Goal: Task Accomplishment & Management: Manage account settings

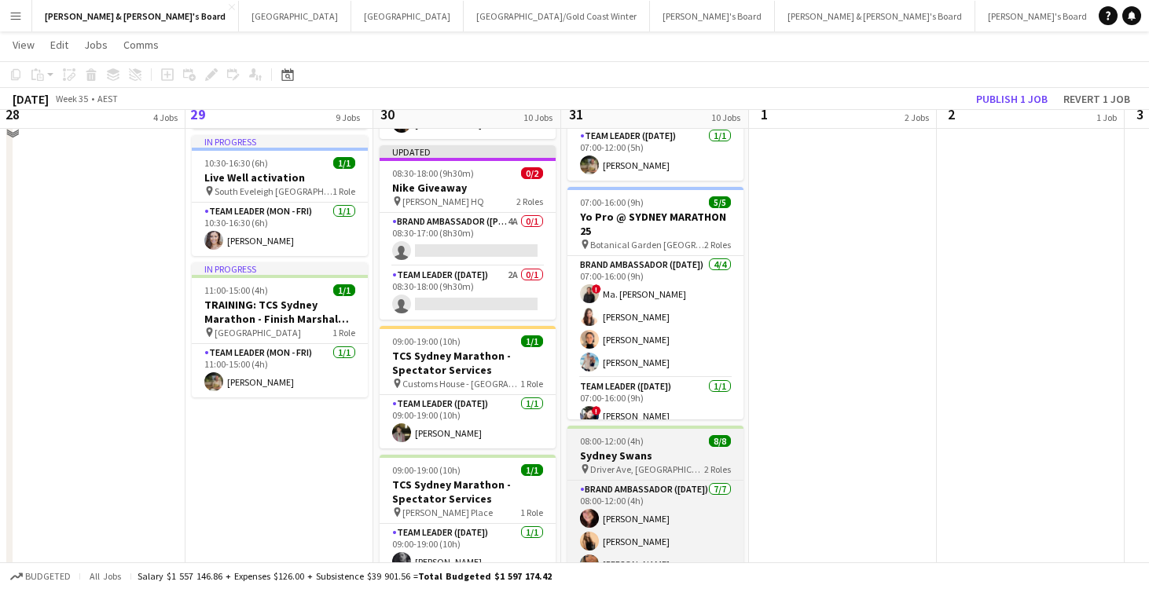
scroll to position [1106, 0]
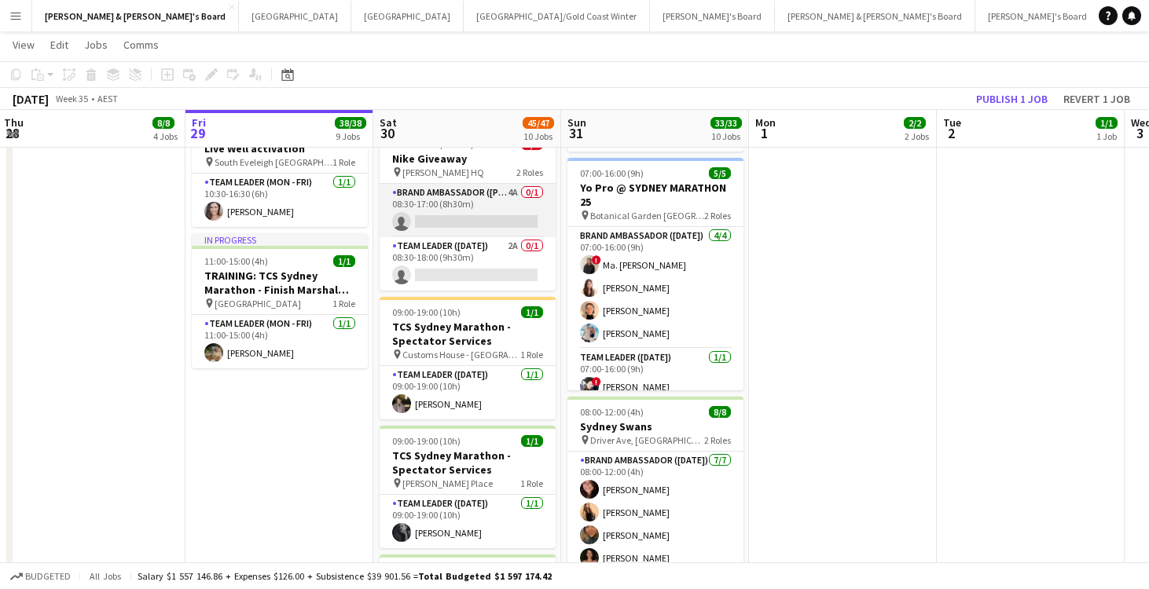
click at [484, 211] on app-card-role "Brand Ambassador (Mon - Fri) 4A 0/1 08:30-17:00 (8h30m) single-neutral-actions" at bounding box center [468, 210] width 176 height 53
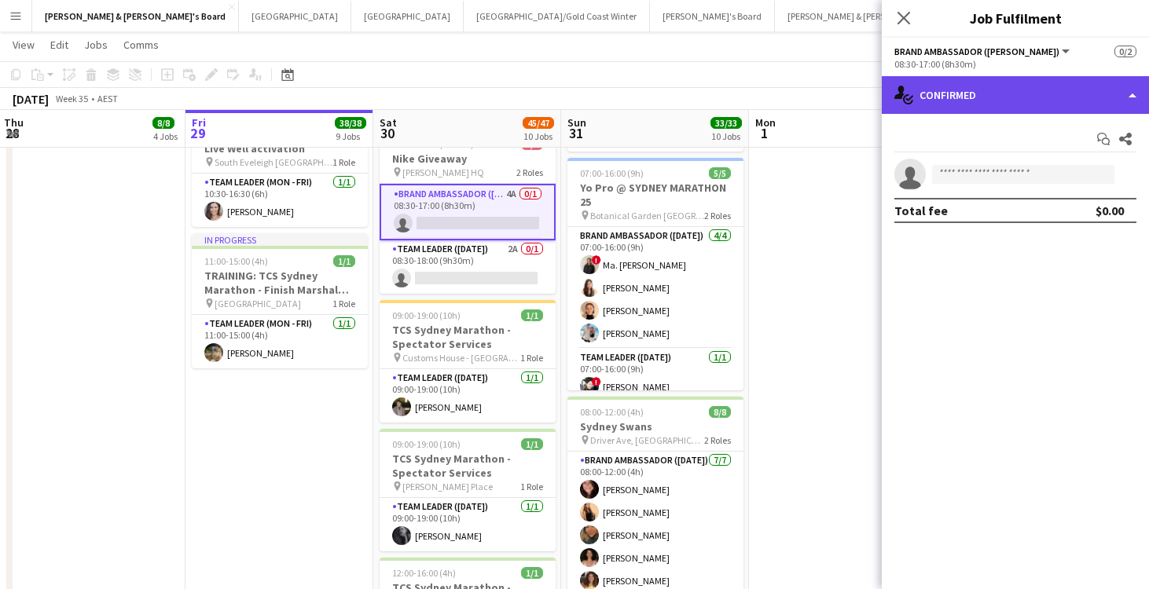
click at [985, 103] on div "single-neutral-actions-check-2 Confirmed" at bounding box center [1015, 95] width 267 height 38
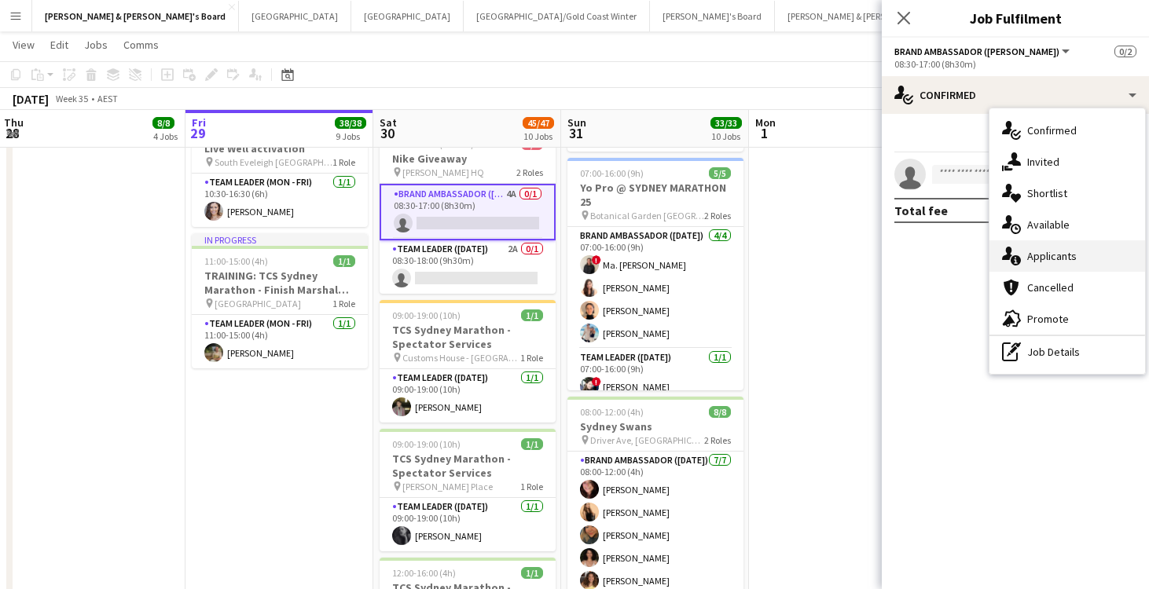
click at [1062, 261] on div "single-neutral-actions-information Applicants" at bounding box center [1067, 255] width 156 height 31
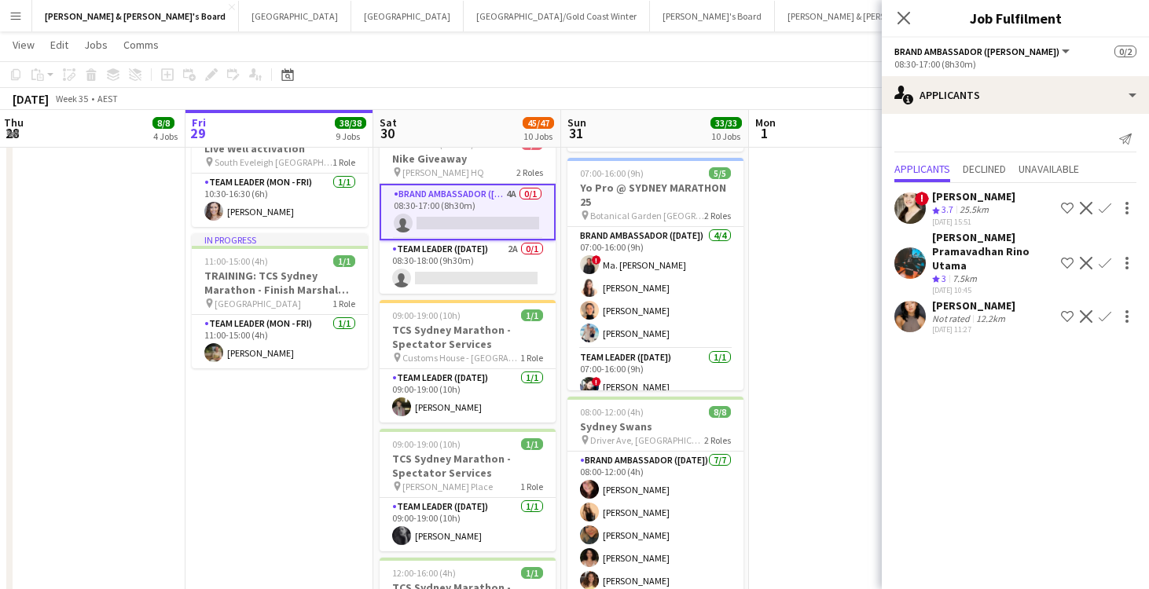
click at [960, 313] on div "Not rated" at bounding box center [952, 319] width 41 height 12
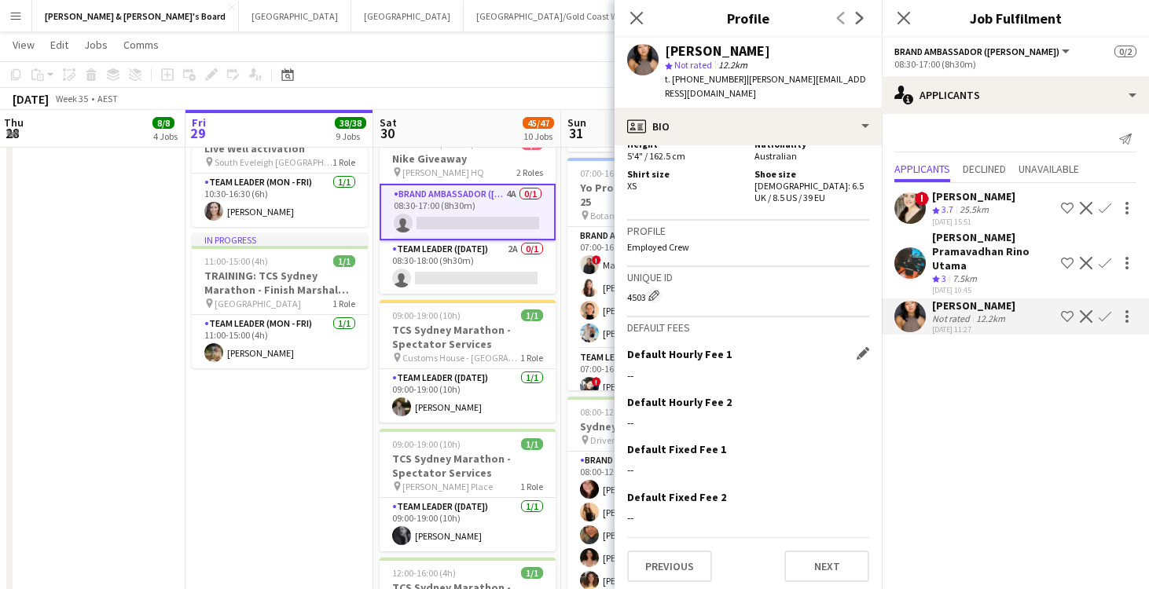
scroll to position [1092, 0]
click at [817, 559] on button "Next" at bounding box center [826, 567] width 85 height 31
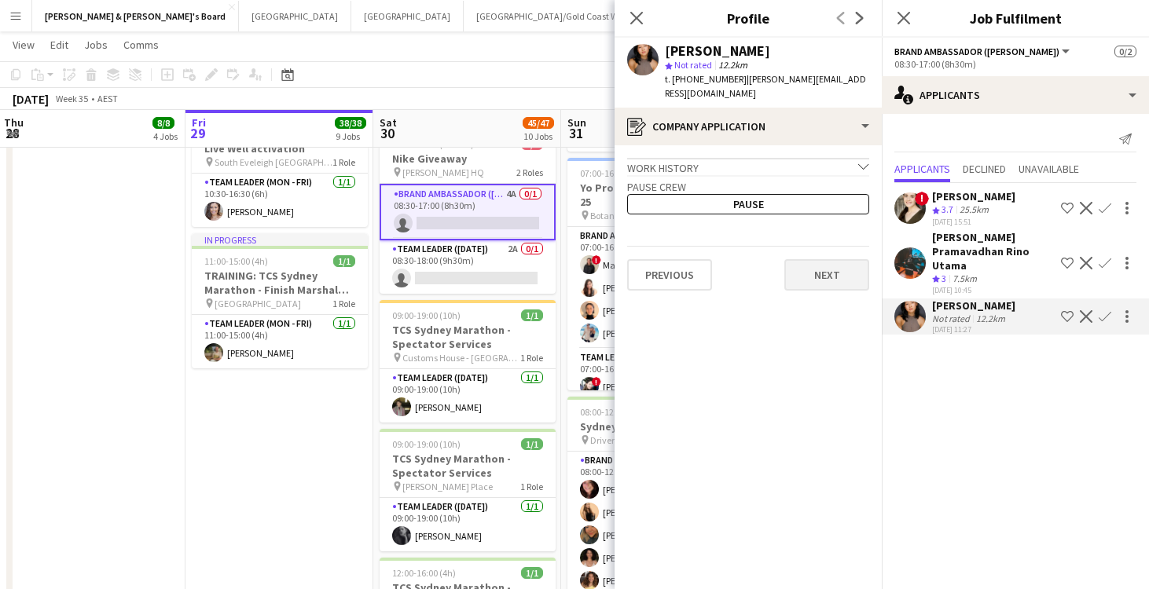
click at [827, 269] on button "Next" at bounding box center [826, 274] width 85 height 31
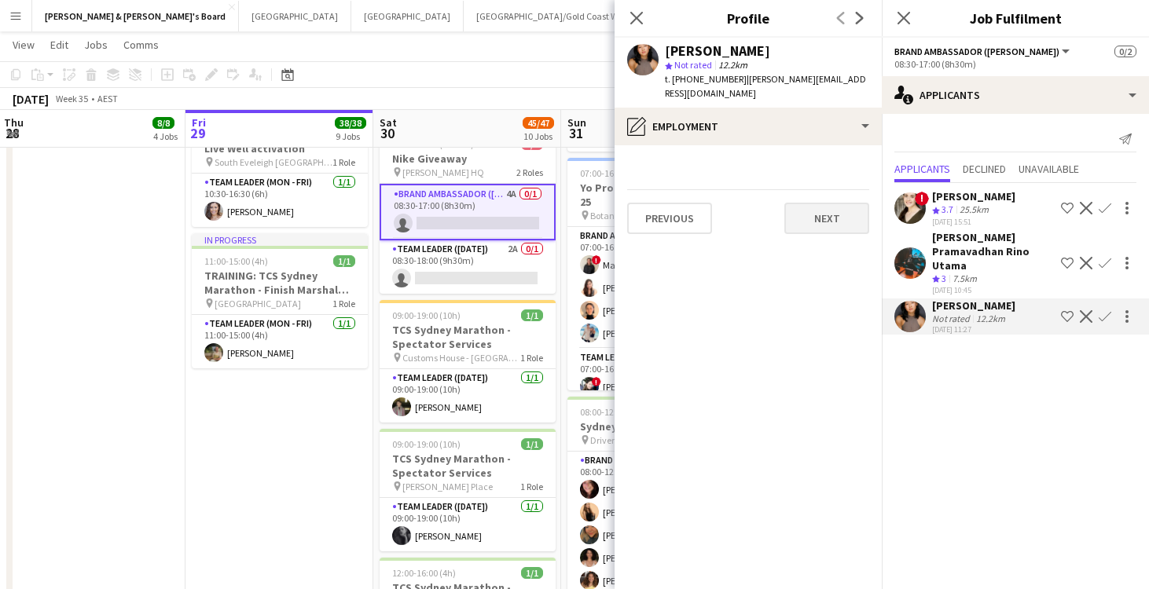
click at [849, 203] on button "Next" at bounding box center [826, 218] width 85 height 31
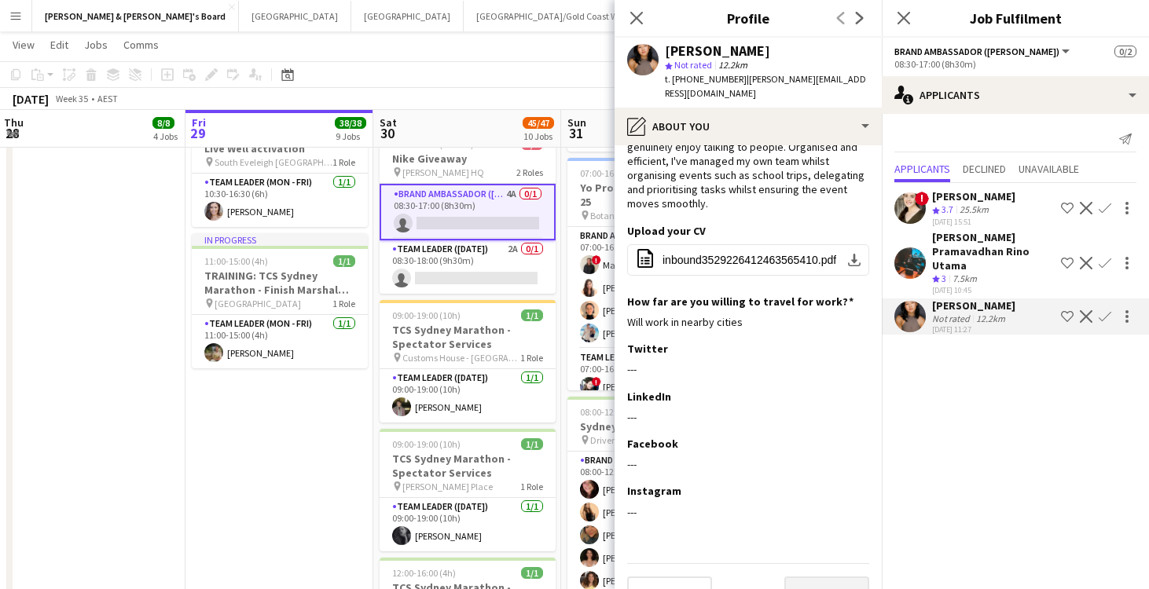
scroll to position [95, 0]
click at [819, 578] on button "Next" at bounding box center [826, 593] width 85 height 31
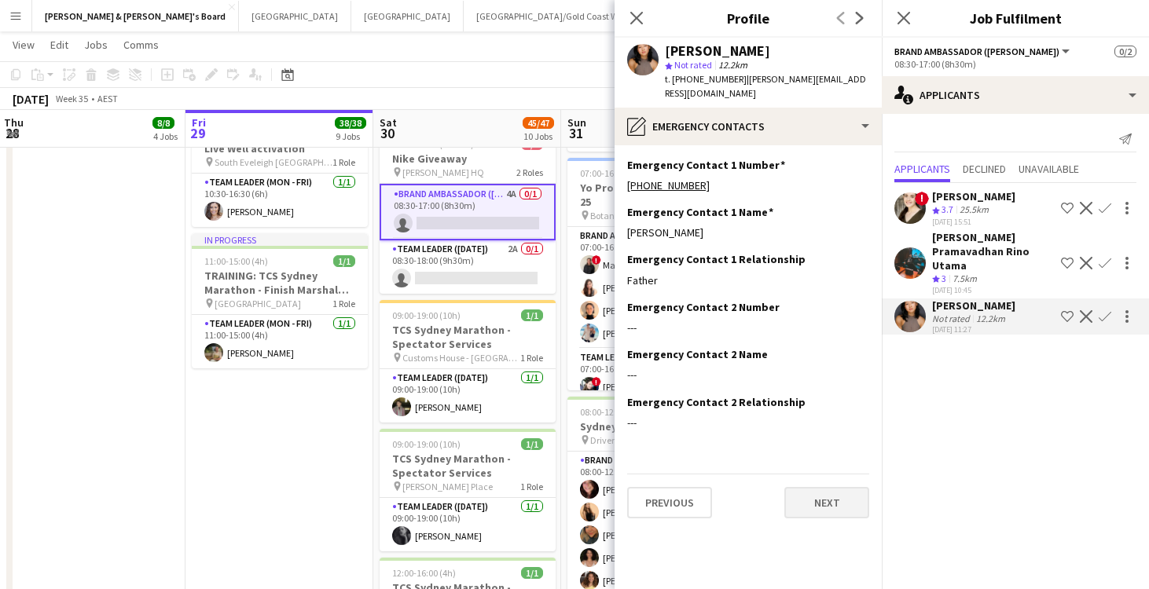
scroll to position [0, 0]
click at [818, 487] on button "Next" at bounding box center [826, 502] width 85 height 31
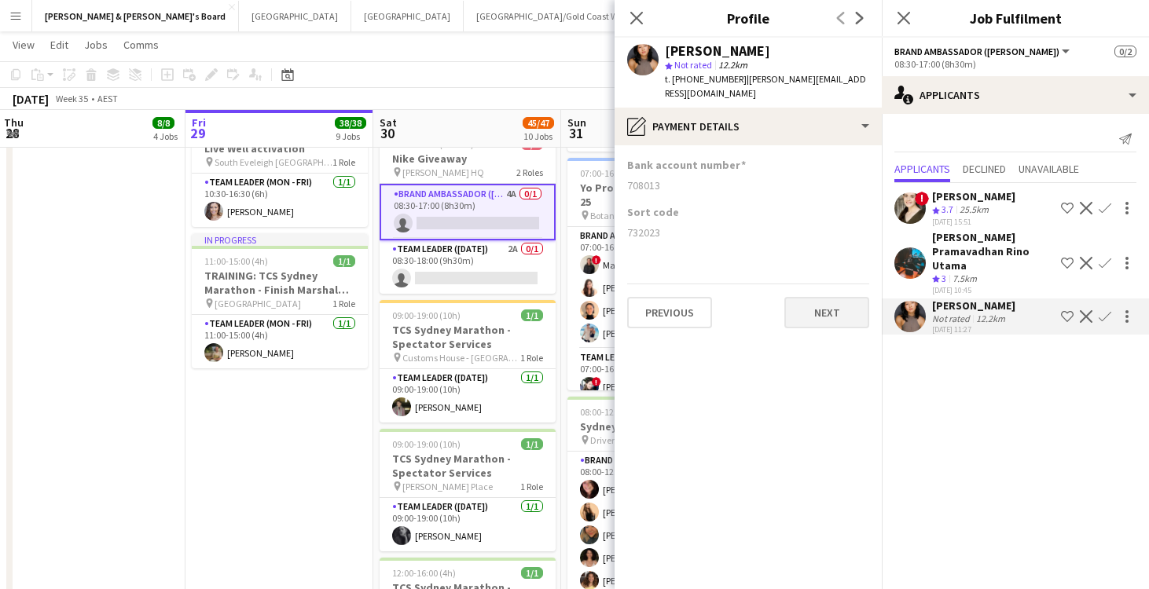
click at [841, 305] on button "Next" at bounding box center [826, 312] width 85 height 31
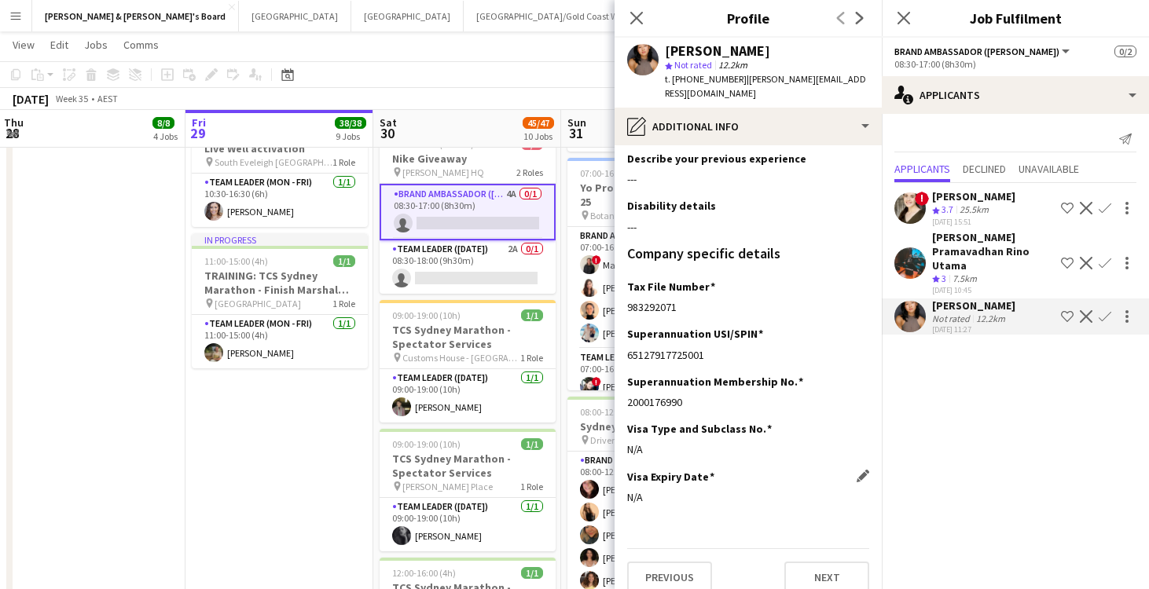
scroll to position [53, 0]
click at [803, 567] on button "Next" at bounding box center [826, 578] width 85 height 31
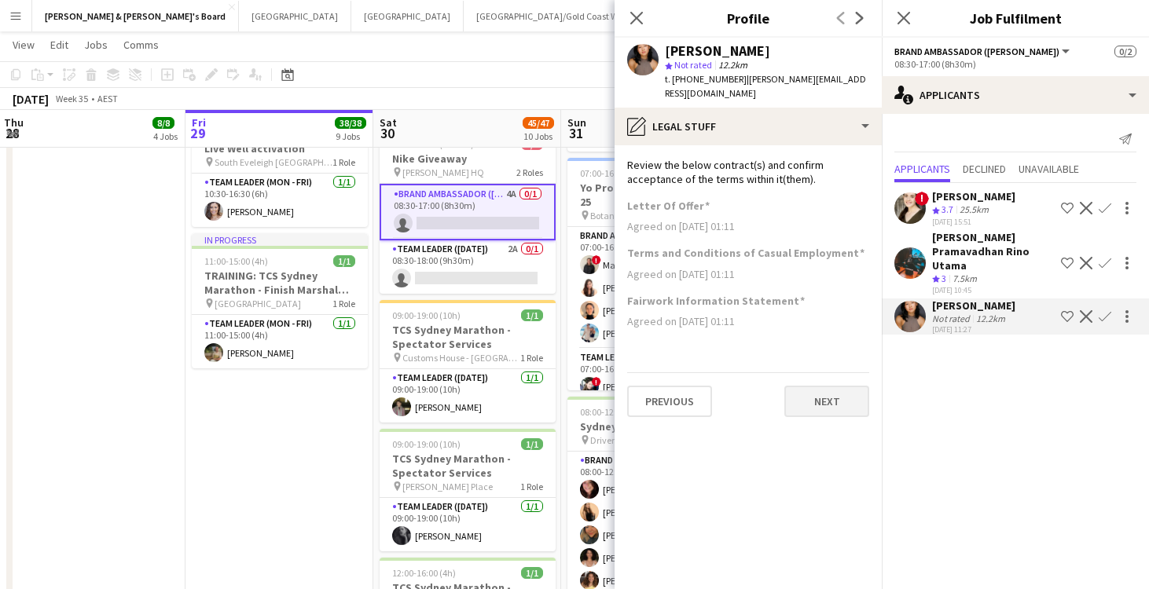
click at [842, 386] on button "Next" at bounding box center [826, 401] width 85 height 31
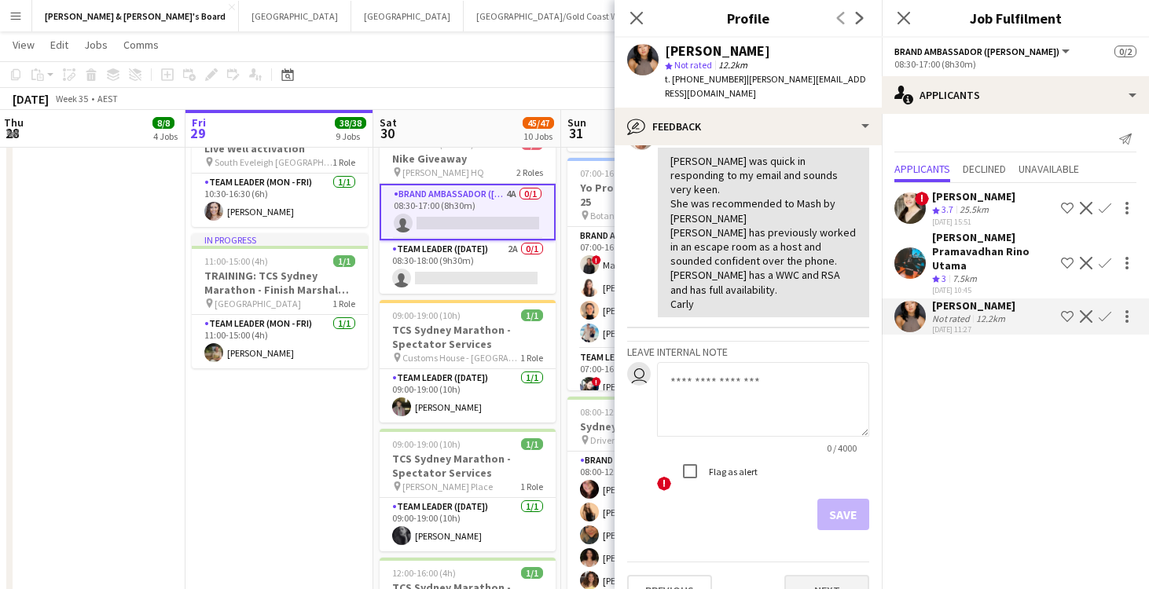
scroll to position [112, 0]
click at [805, 576] on button "Next" at bounding box center [826, 591] width 85 height 31
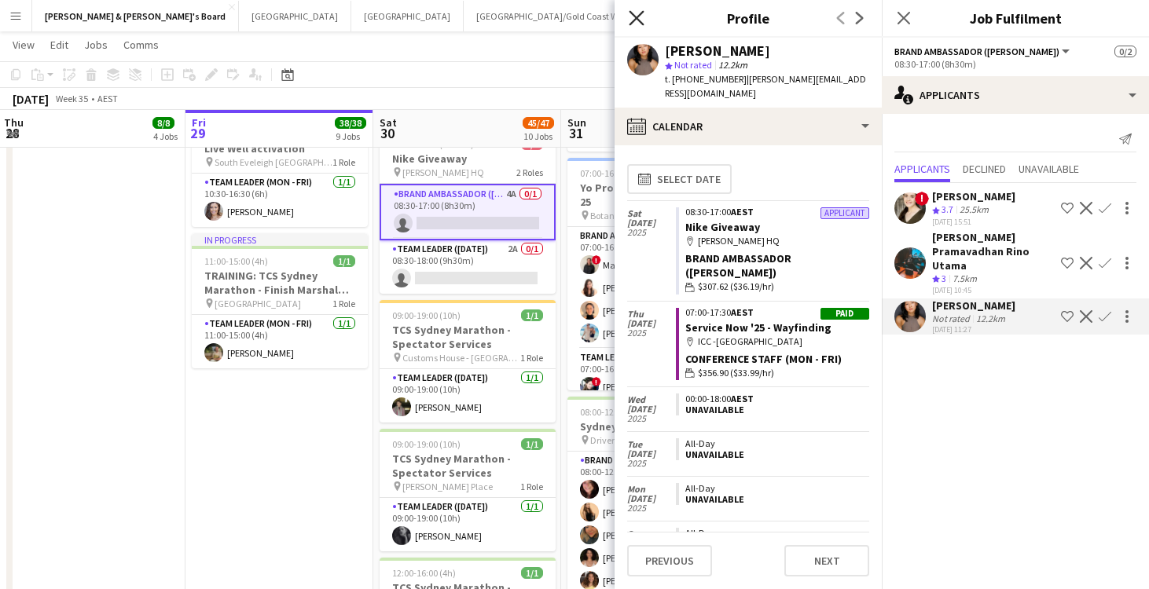
click at [637, 17] on icon at bounding box center [636, 17] width 15 height 15
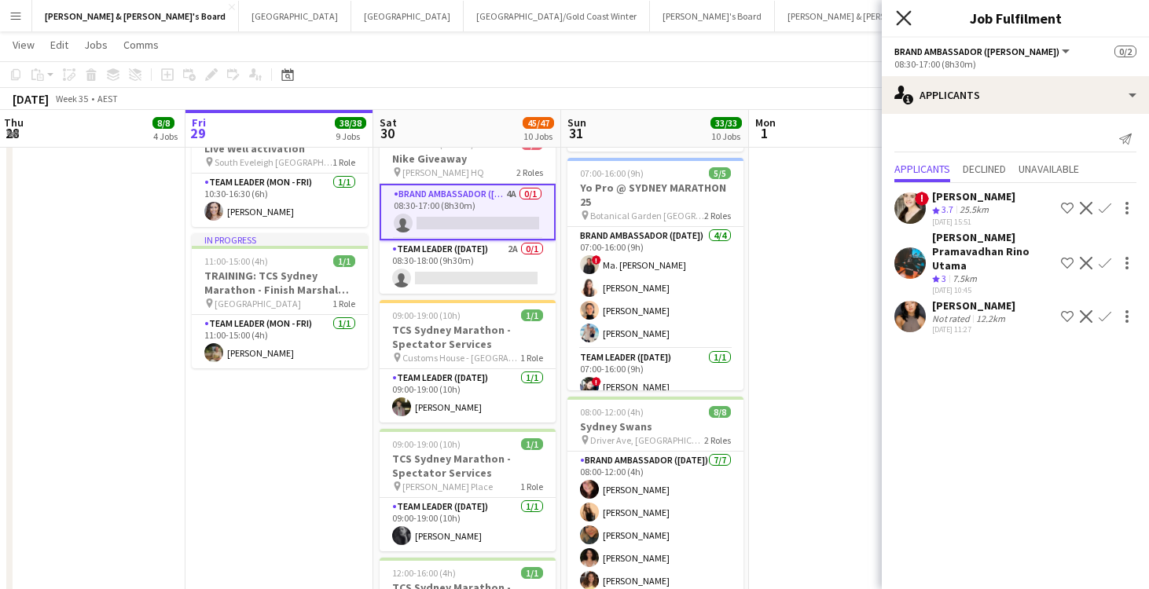
click at [903, 21] on icon "Close pop-in" at bounding box center [903, 17] width 15 height 15
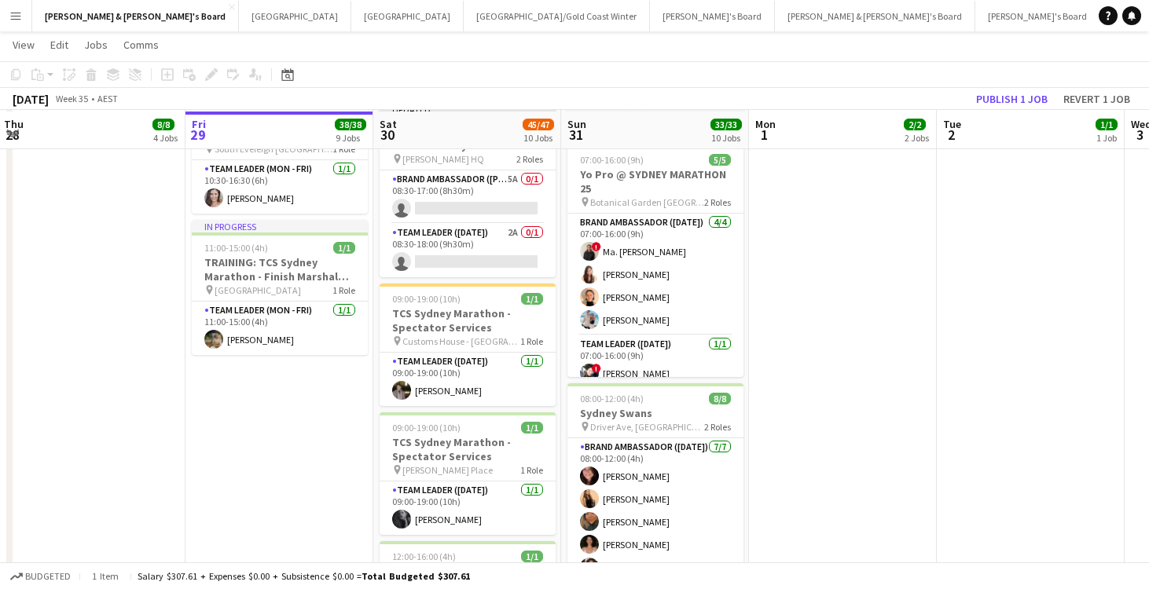
scroll to position [1121, 0]
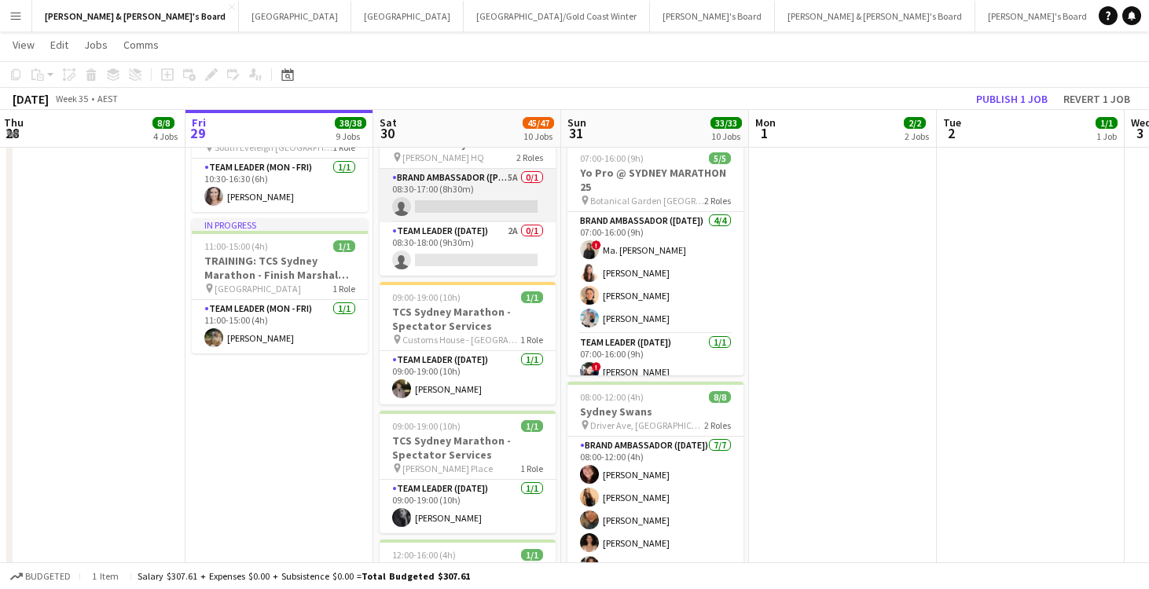
click at [494, 191] on app-card-role "Brand Ambassador (Mon - Fri) 5A 0/1 08:30-17:00 (8h30m) single-neutral-actions" at bounding box center [468, 195] width 176 height 53
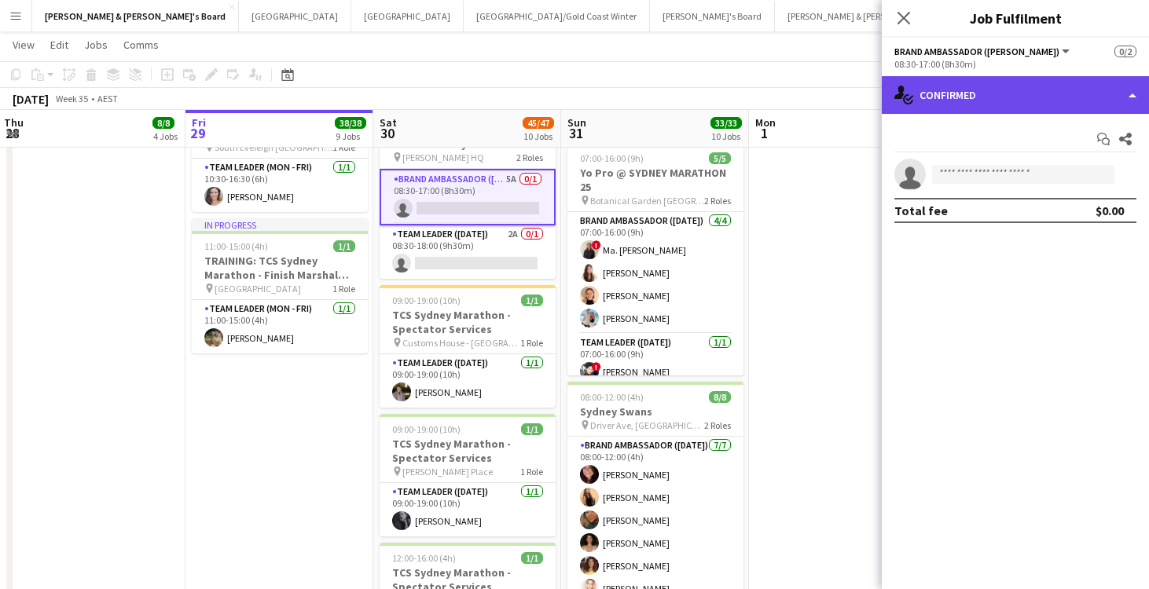
click at [1003, 90] on div "single-neutral-actions-check-2 Confirmed" at bounding box center [1015, 95] width 267 height 38
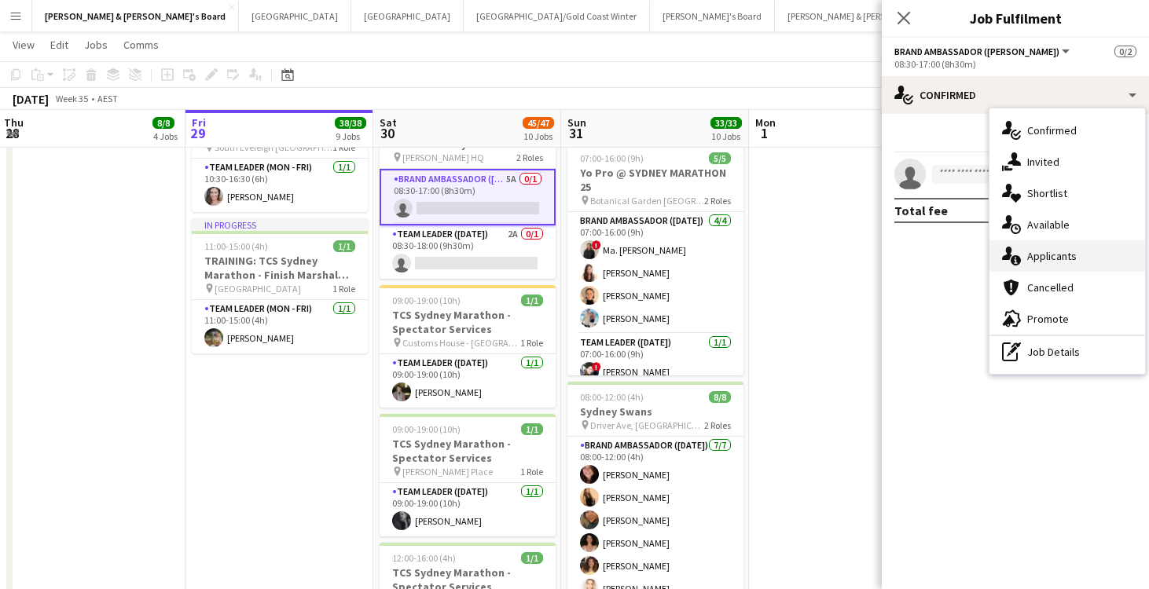
click at [1071, 253] on div "single-neutral-actions-information Applicants" at bounding box center [1067, 255] width 156 height 31
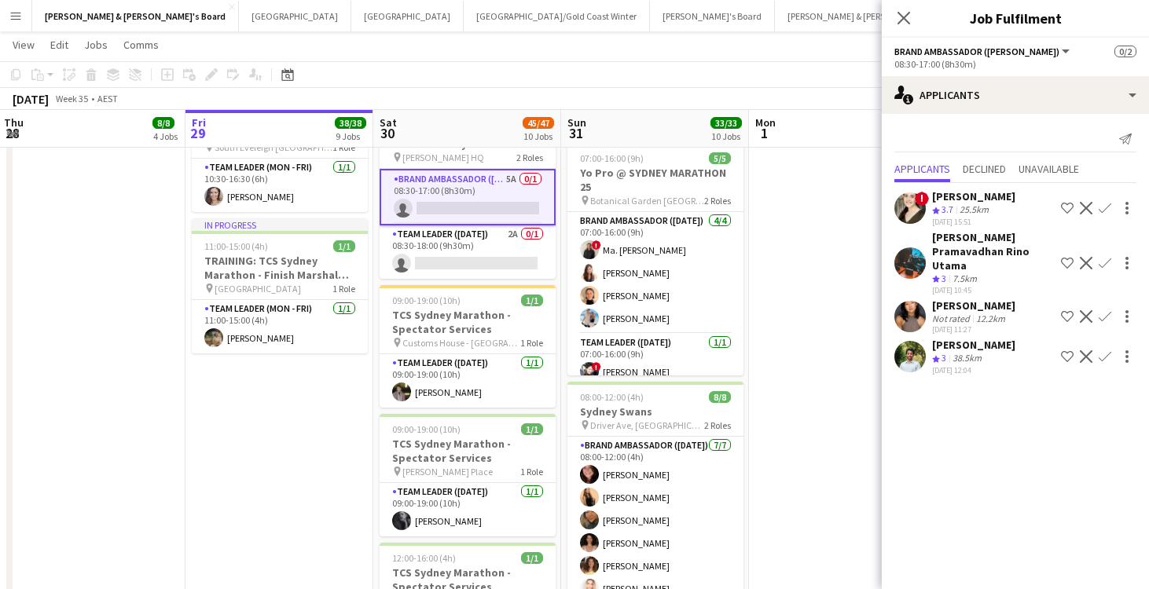
click at [978, 352] on div "38.5km" at bounding box center [966, 358] width 35 height 13
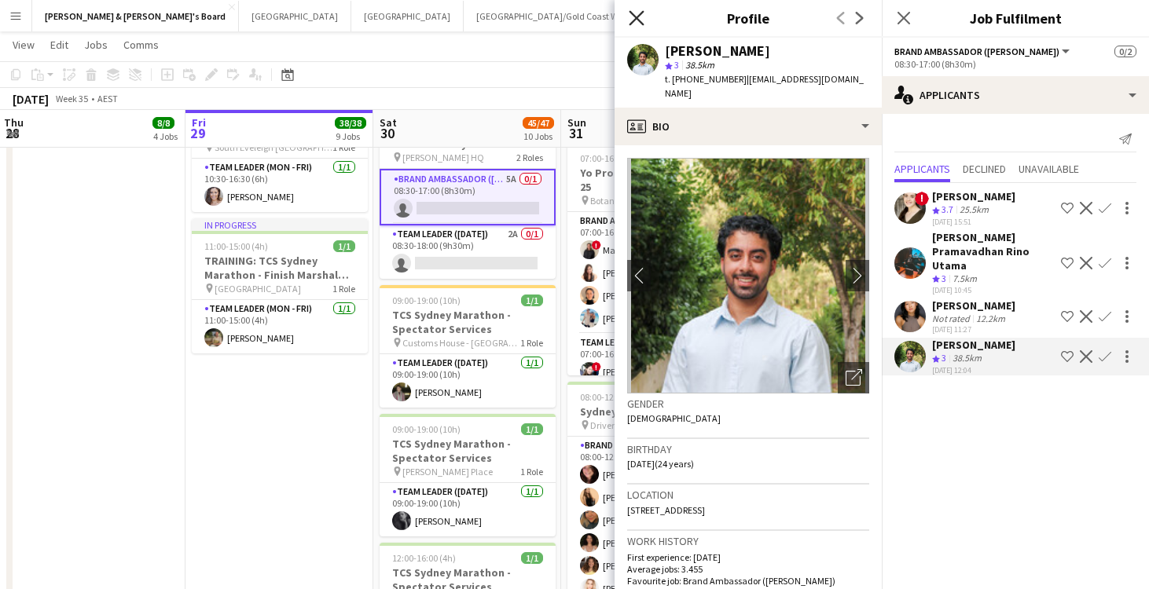
click at [638, 17] on icon at bounding box center [636, 17] width 15 height 15
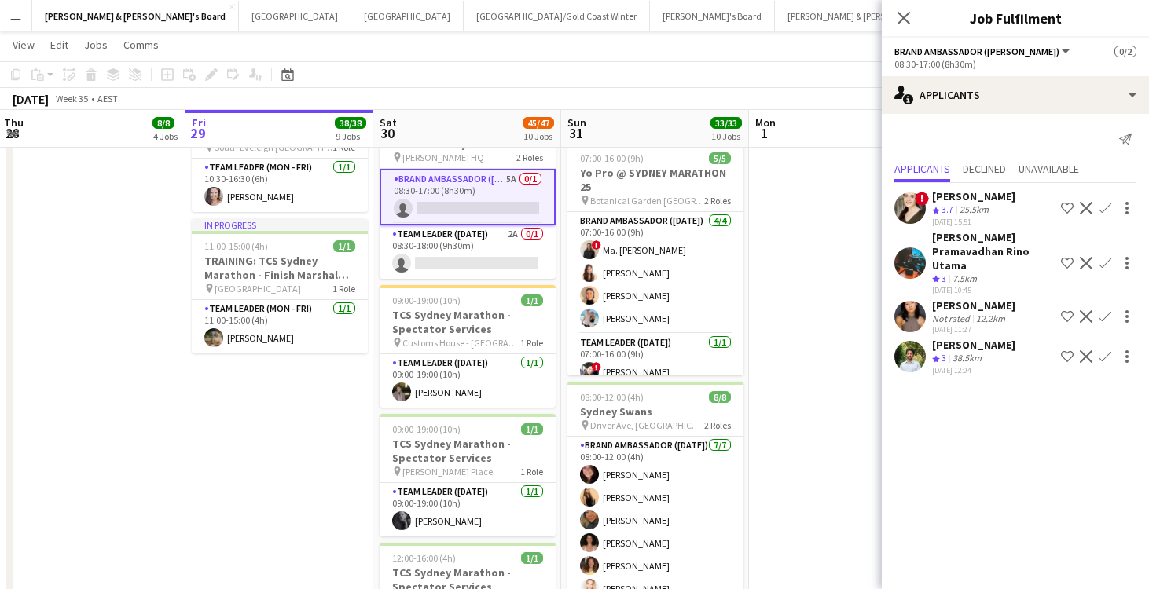
click at [969, 365] on div "29-08-2025 12:04" at bounding box center [973, 370] width 83 height 10
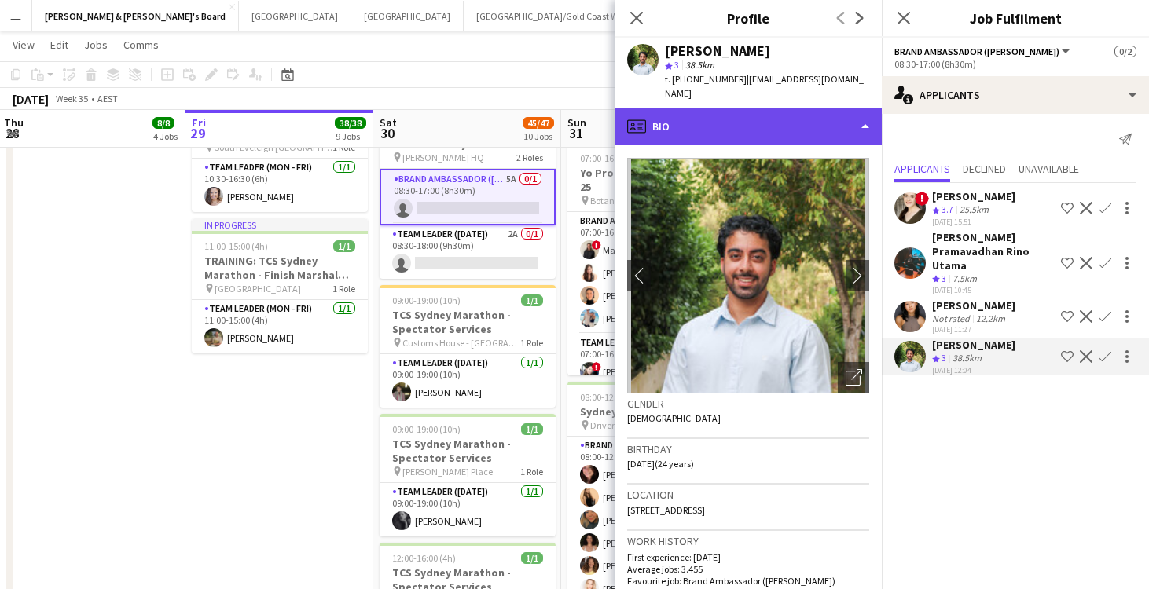
click at [764, 108] on div "profile Bio" at bounding box center [748, 127] width 267 height 38
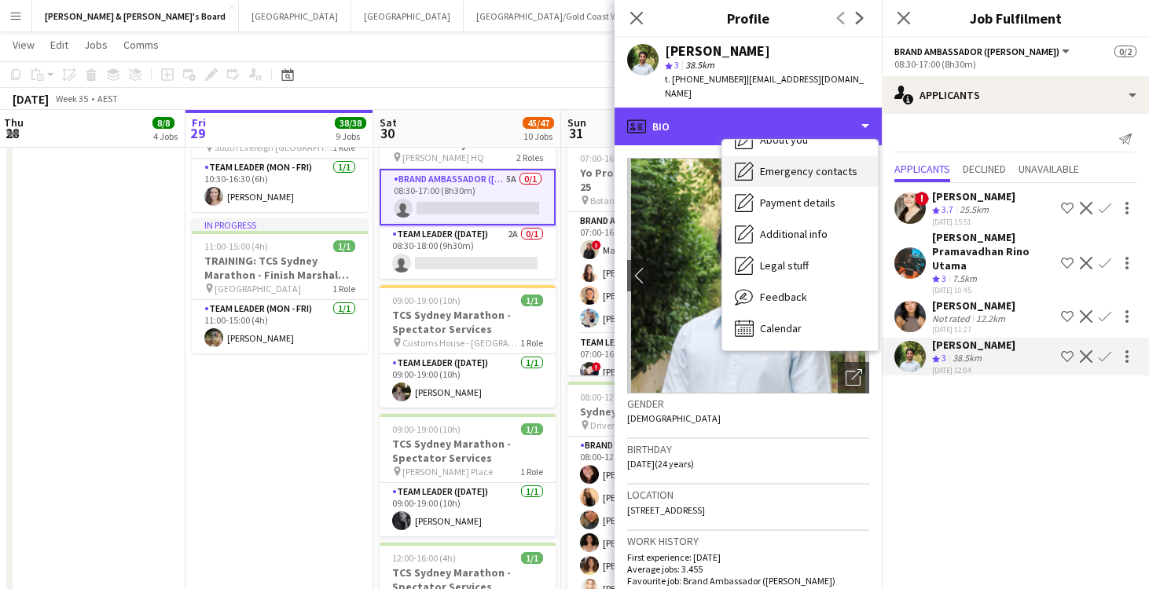
scroll to position [116, 0]
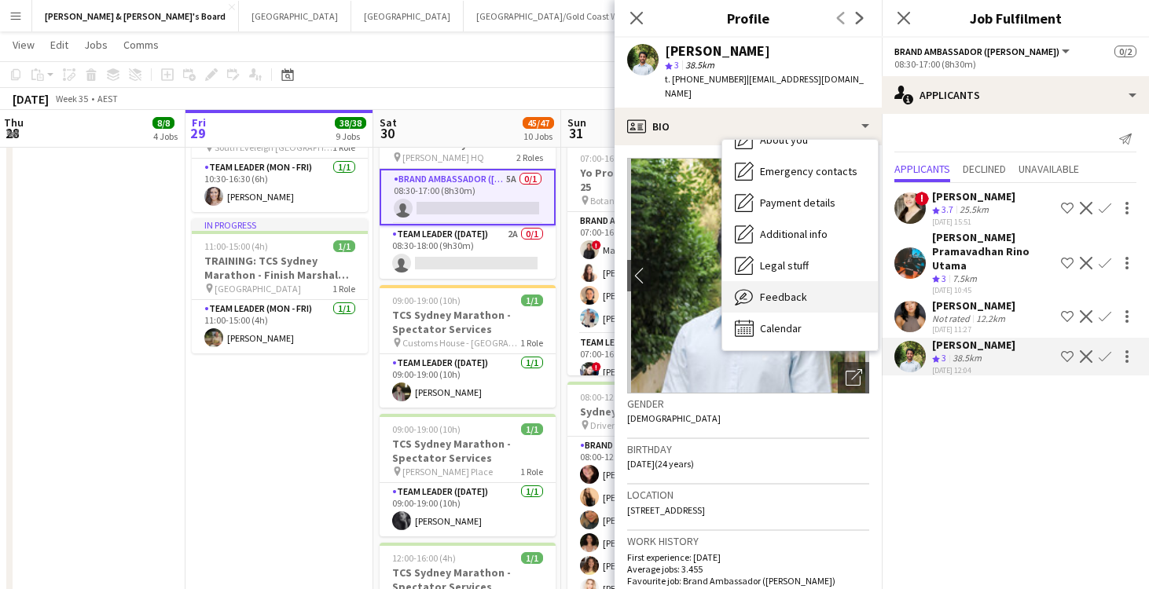
click at [782, 290] on span "Feedback" at bounding box center [783, 297] width 47 height 14
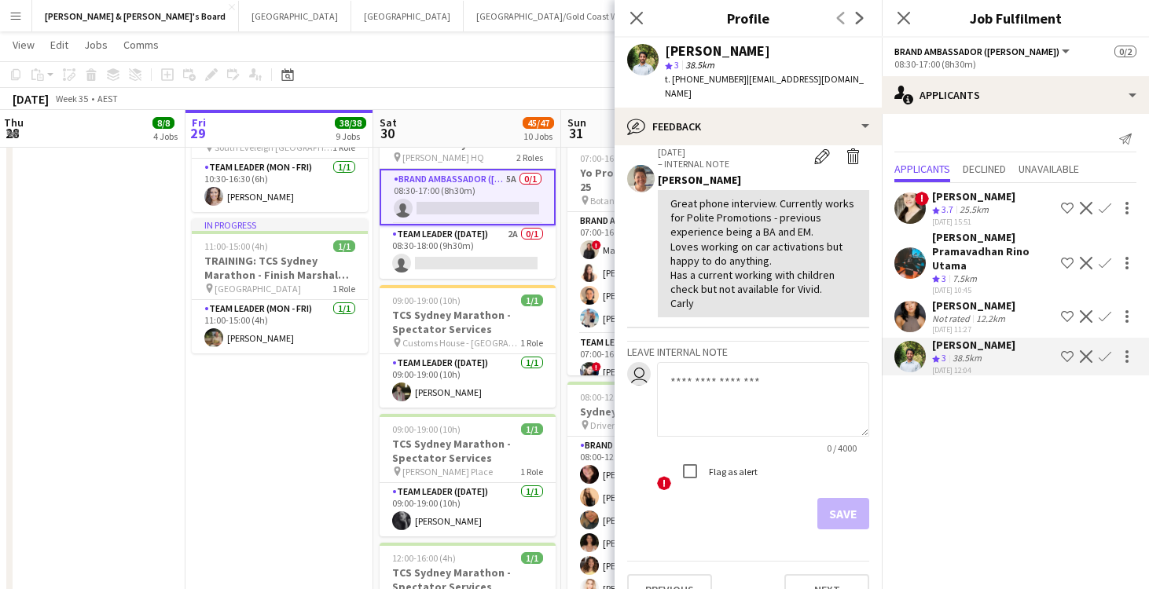
scroll to position [448, 0]
click at [639, 15] on icon "Close pop-in" at bounding box center [636, 17] width 15 height 15
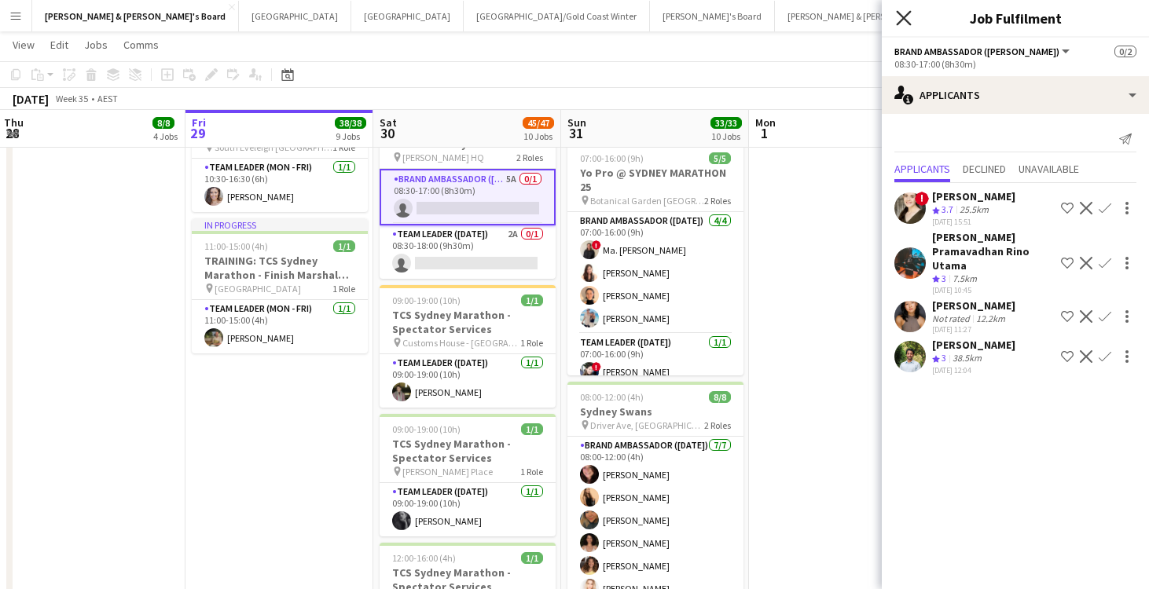
click at [902, 17] on icon at bounding box center [903, 17] width 15 height 15
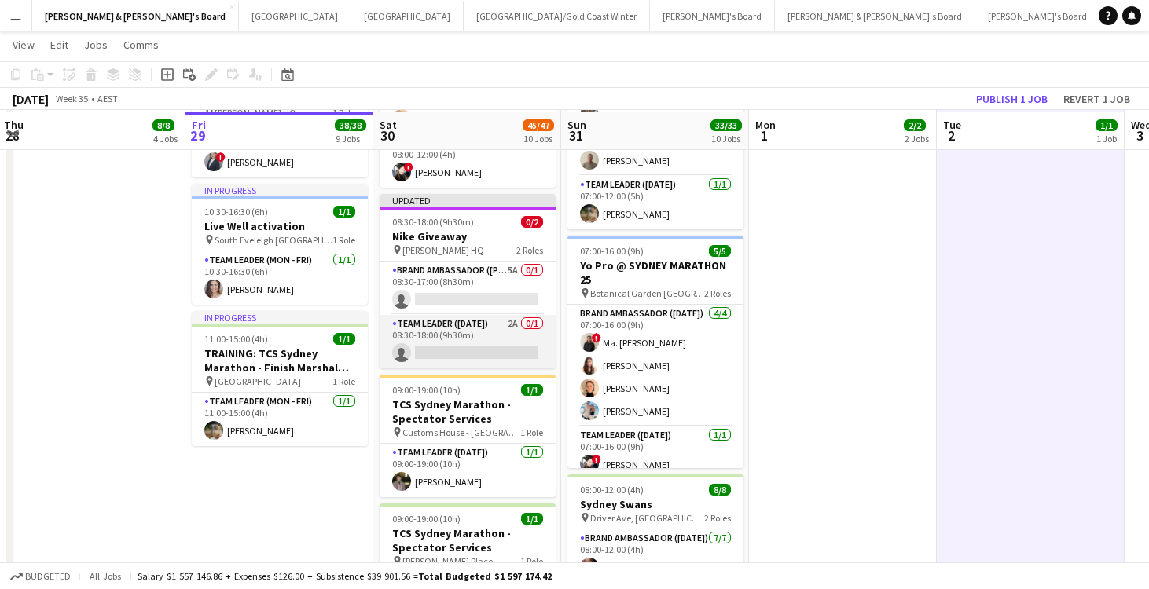
scroll to position [1026, 0]
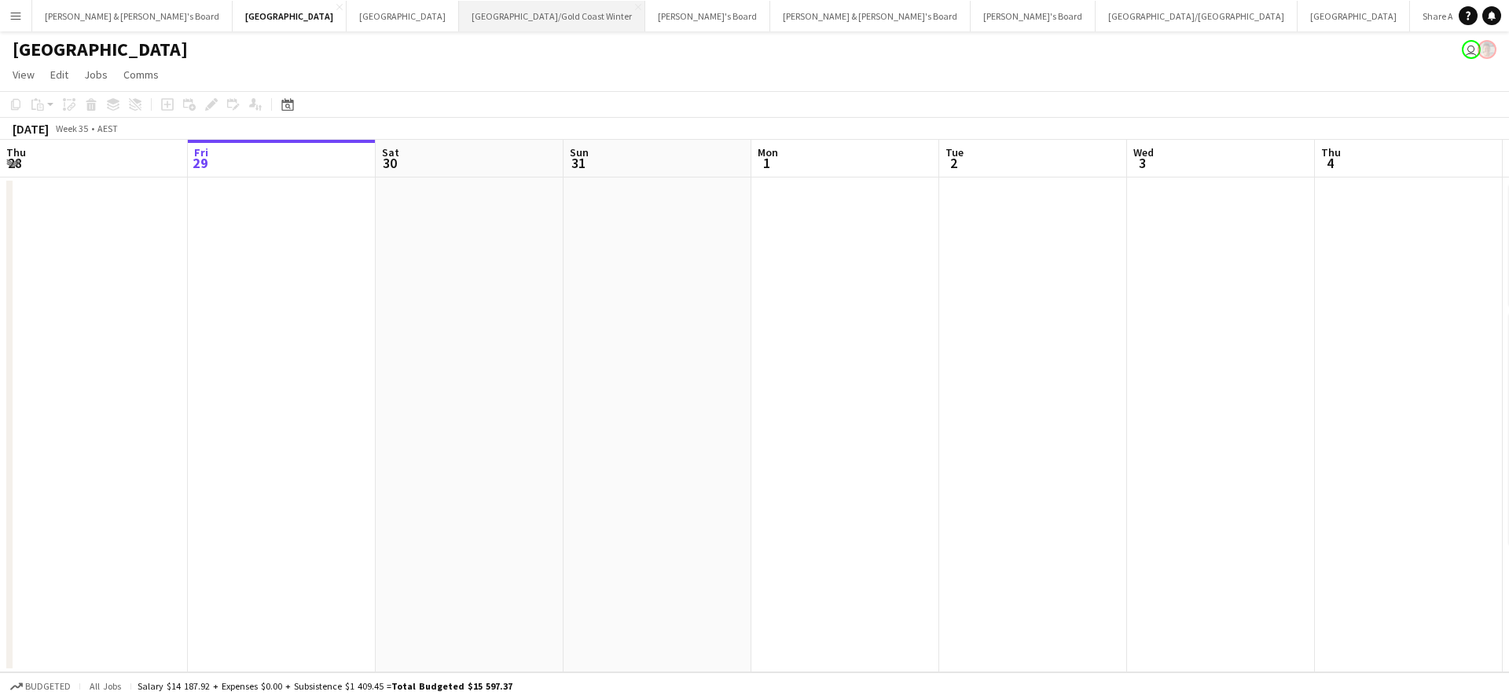
click at [459, 19] on button "[GEOGRAPHIC_DATA]/[GEOGRAPHIC_DATA] Winter Close" at bounding box center [552, 16] width 186 height 31
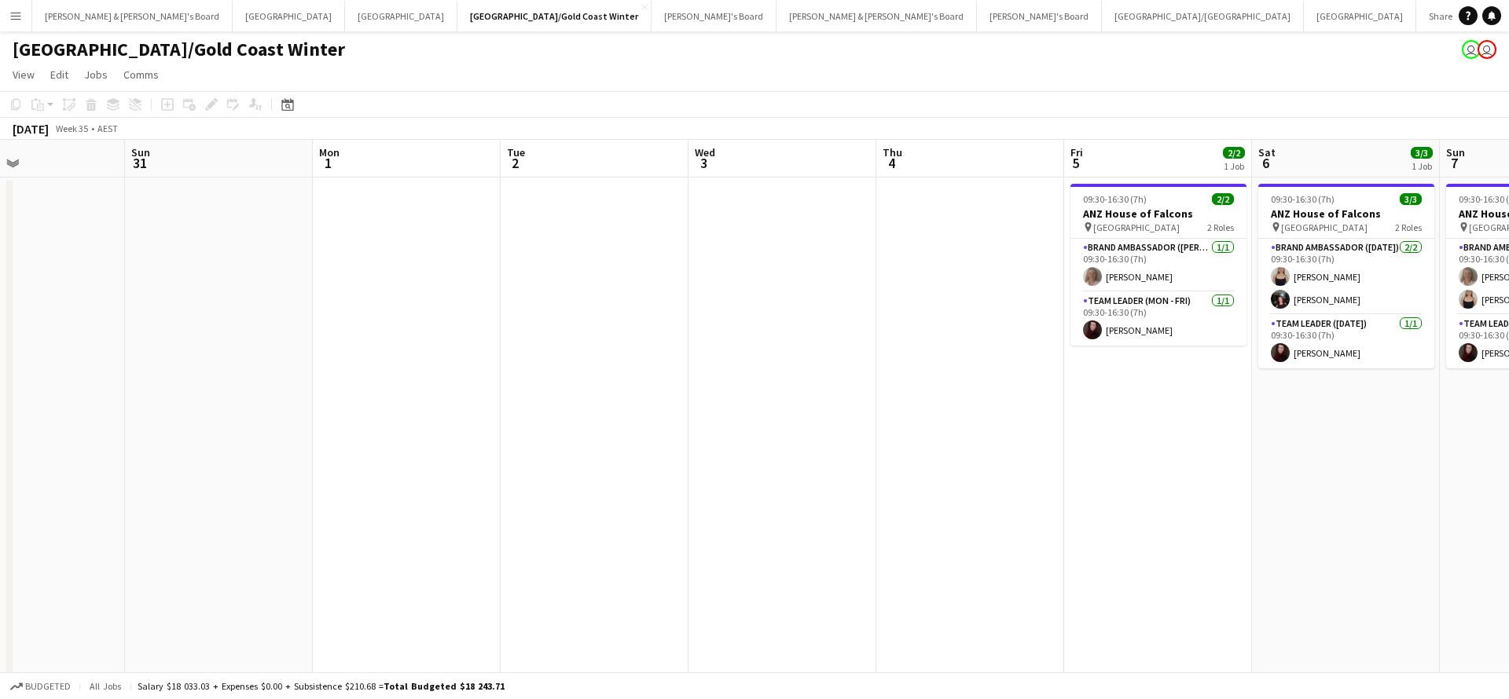
scroll to position [0, 437]
click at [98, 20] on button "[PERSON_NAME] & [PERSON_NAME]'s Board Close" at bounding box center [132, 16] width 200 height 31
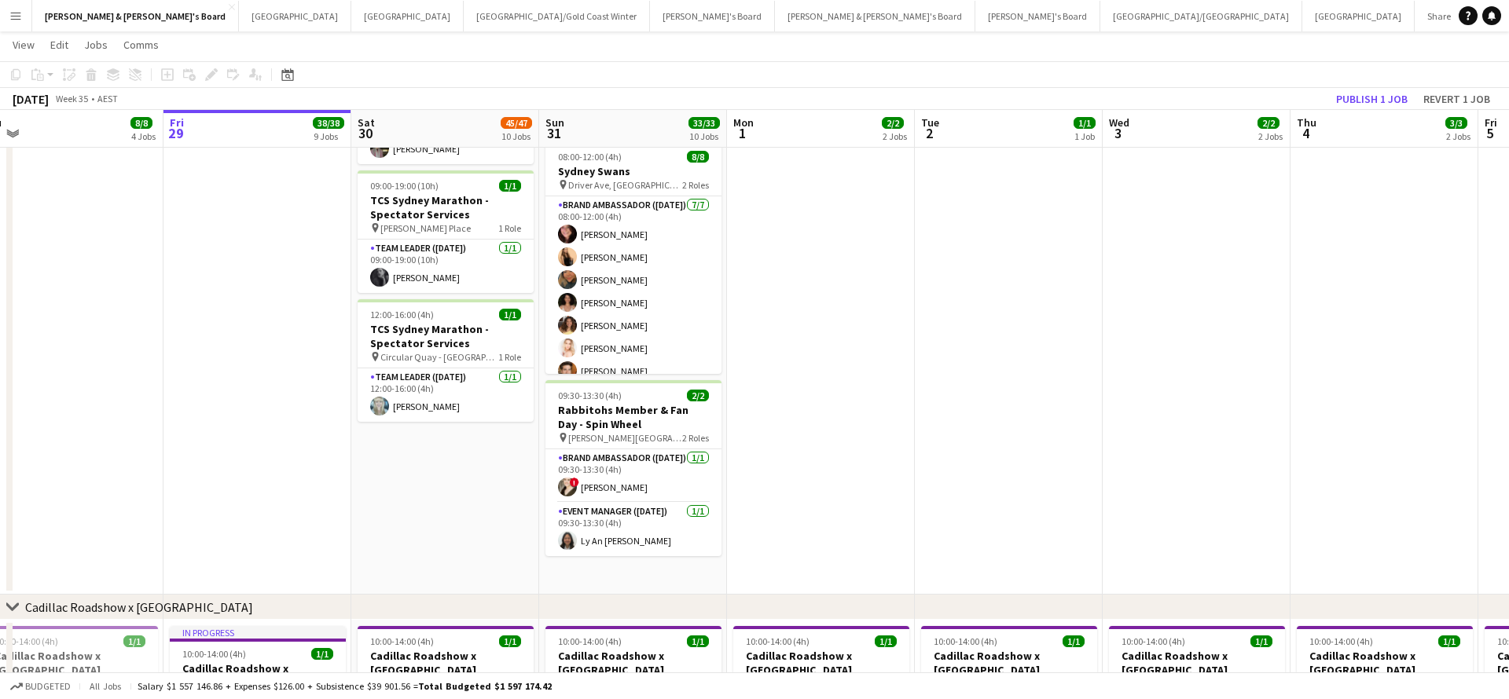
scroll to position [1362, 0]
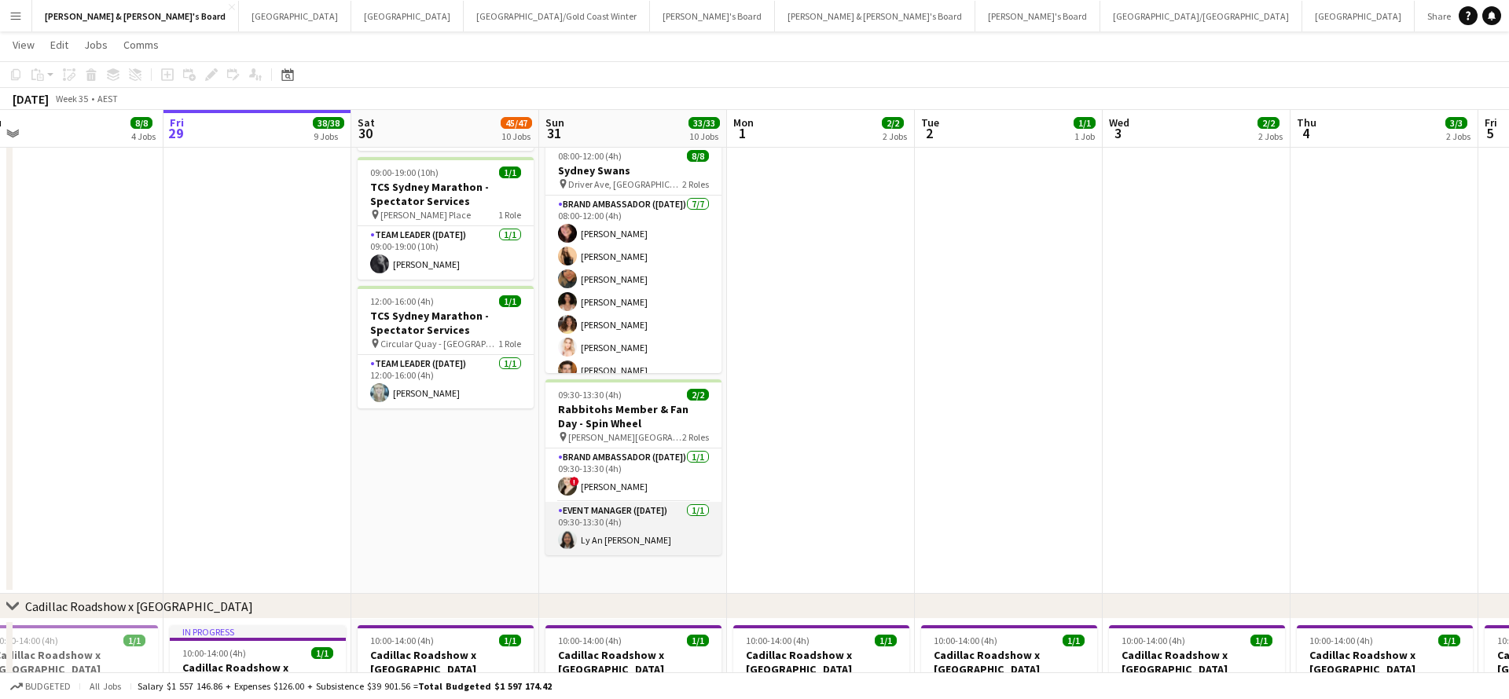
click at [622, 531] on app-card-role "Event Manager ([DATE]) [DATE] 09:30-13:30 (4h) Ly An [PERSON_NAME]" at bounding box center [633, 528] width 176 height 53
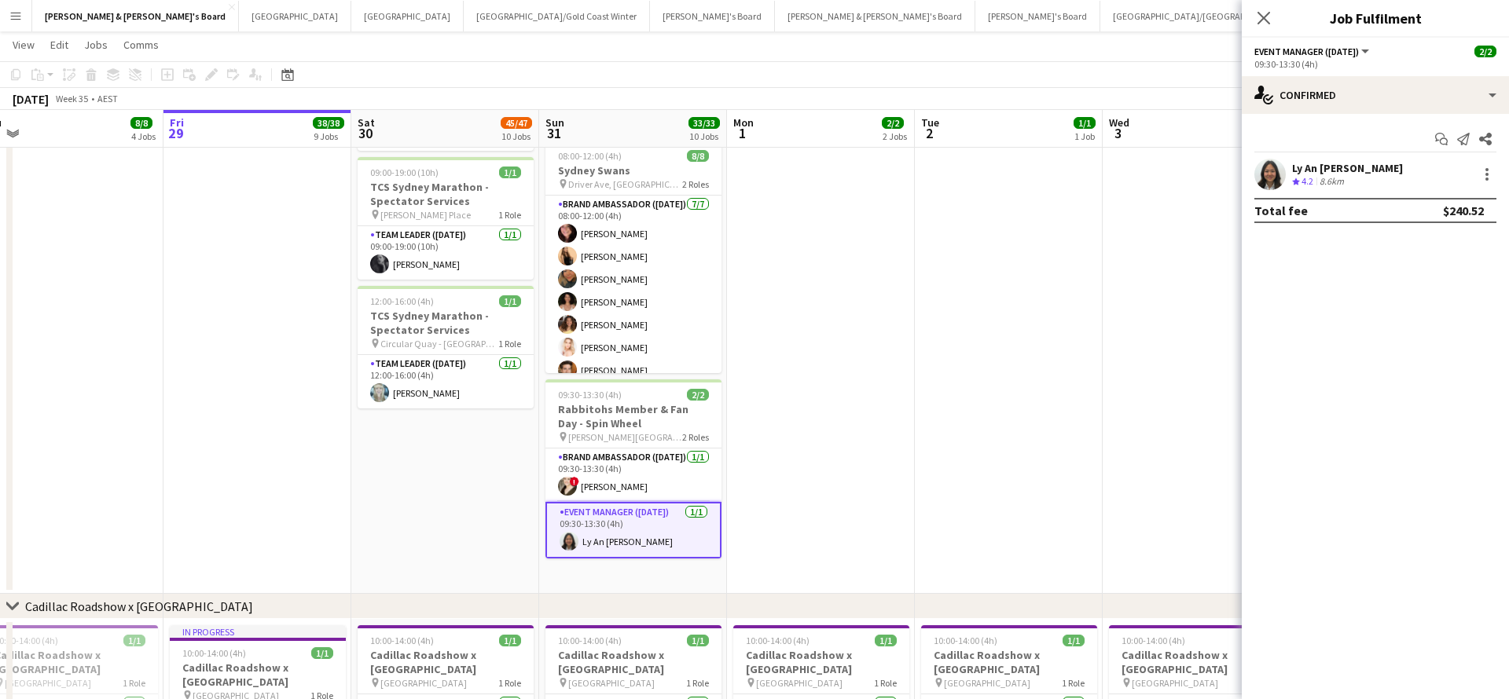
click at [1320, 170] on div "Ly An [PERSON_NAME]" at bounding box center [1347, 168] width 111 height 14
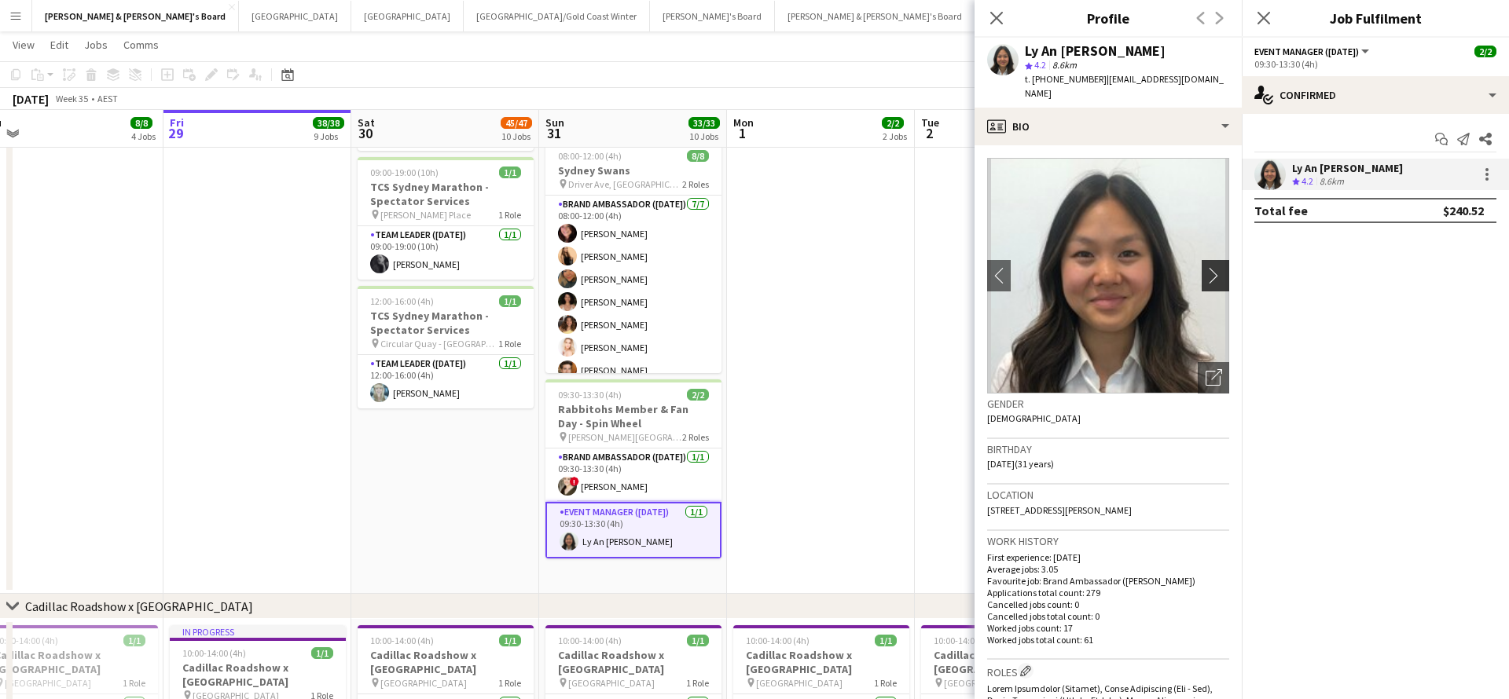
click at [1218, 267] on app-icon "chevron-right" at bounding box center [1218, 275] width 24 height 17
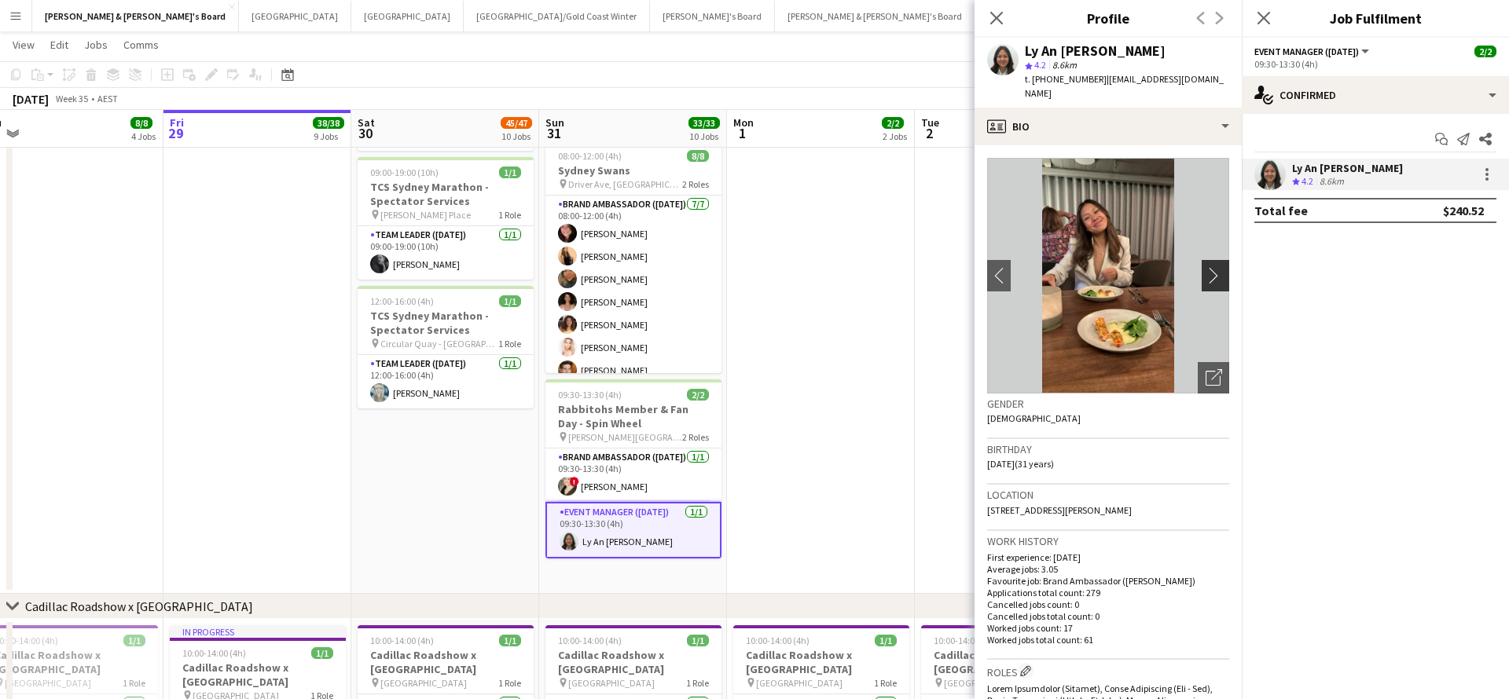
click at [1213, 260] on button "chevron-right" at bounding box center [1217, 275] width 31 height 31
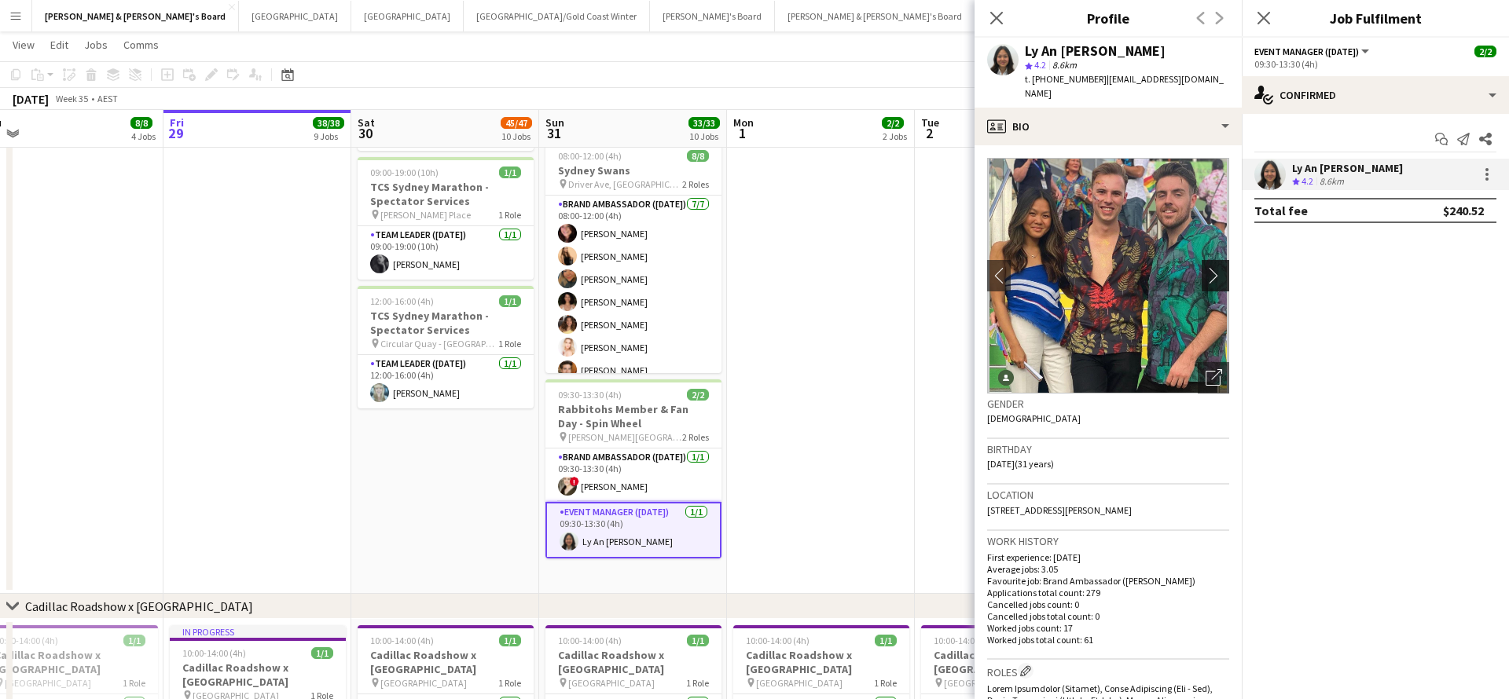
click at [1213, 267] on app-icon "chevron-right" at bounding box center [1218, 275] width 24 height 17
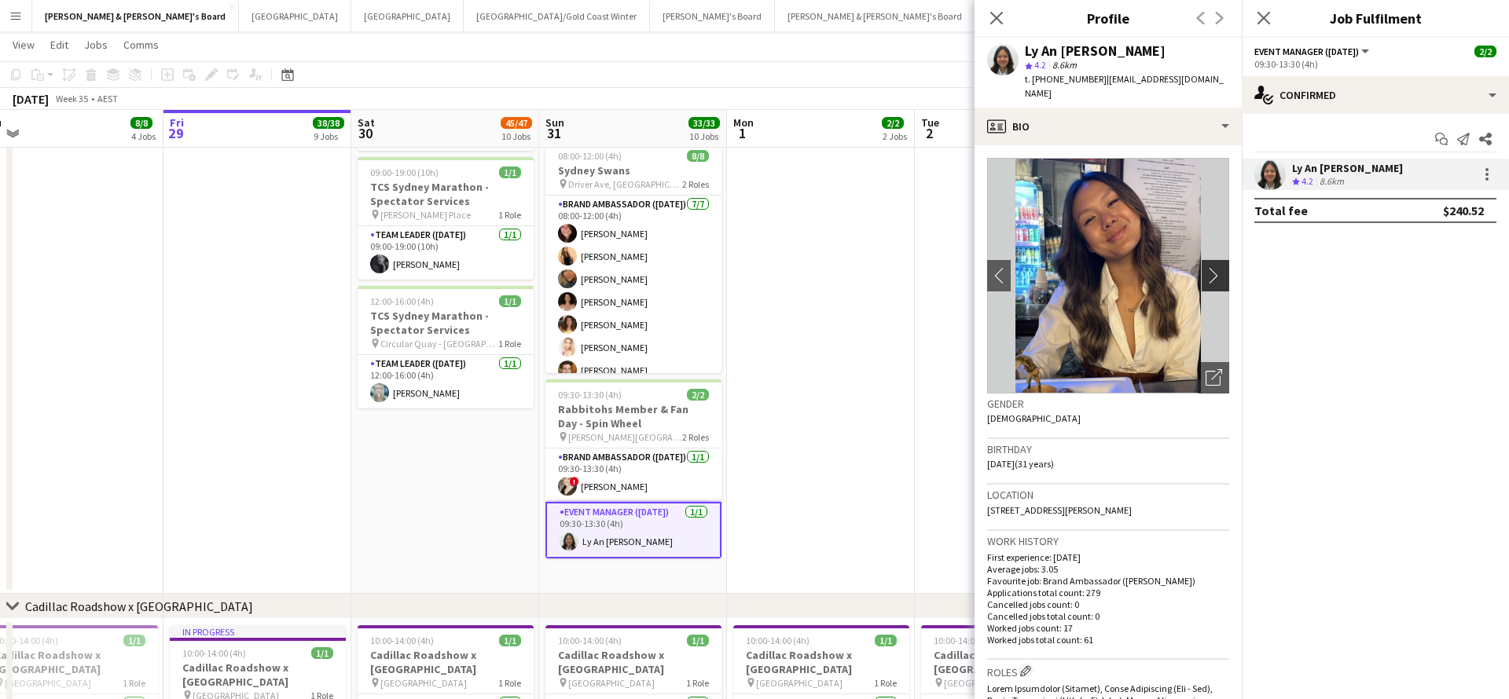
click at [1213, 267] on app-icon "chevron-right" at bounding box center [1218, 275] width 24 height 17
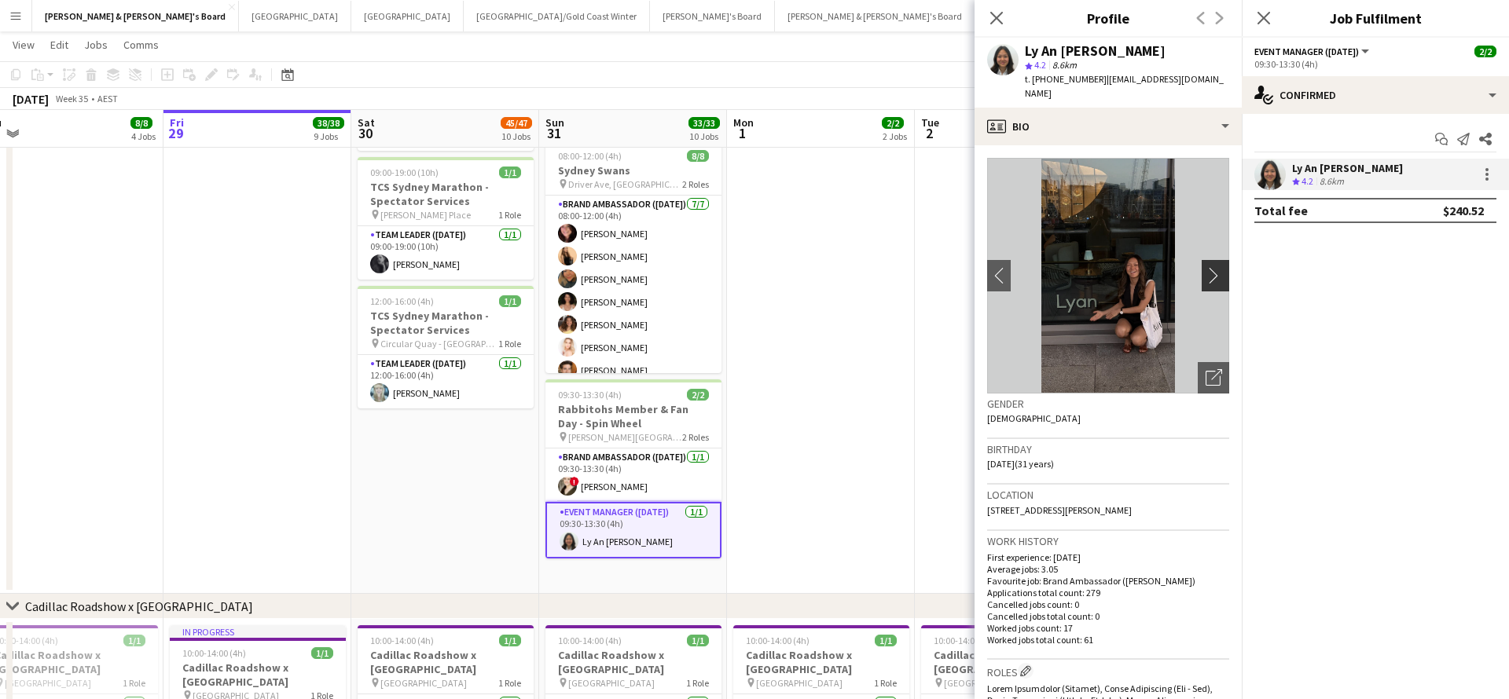
click at [1213, 267] on app-icon "chevron-right" at bounding box center [1218, 275] width 24 height 17
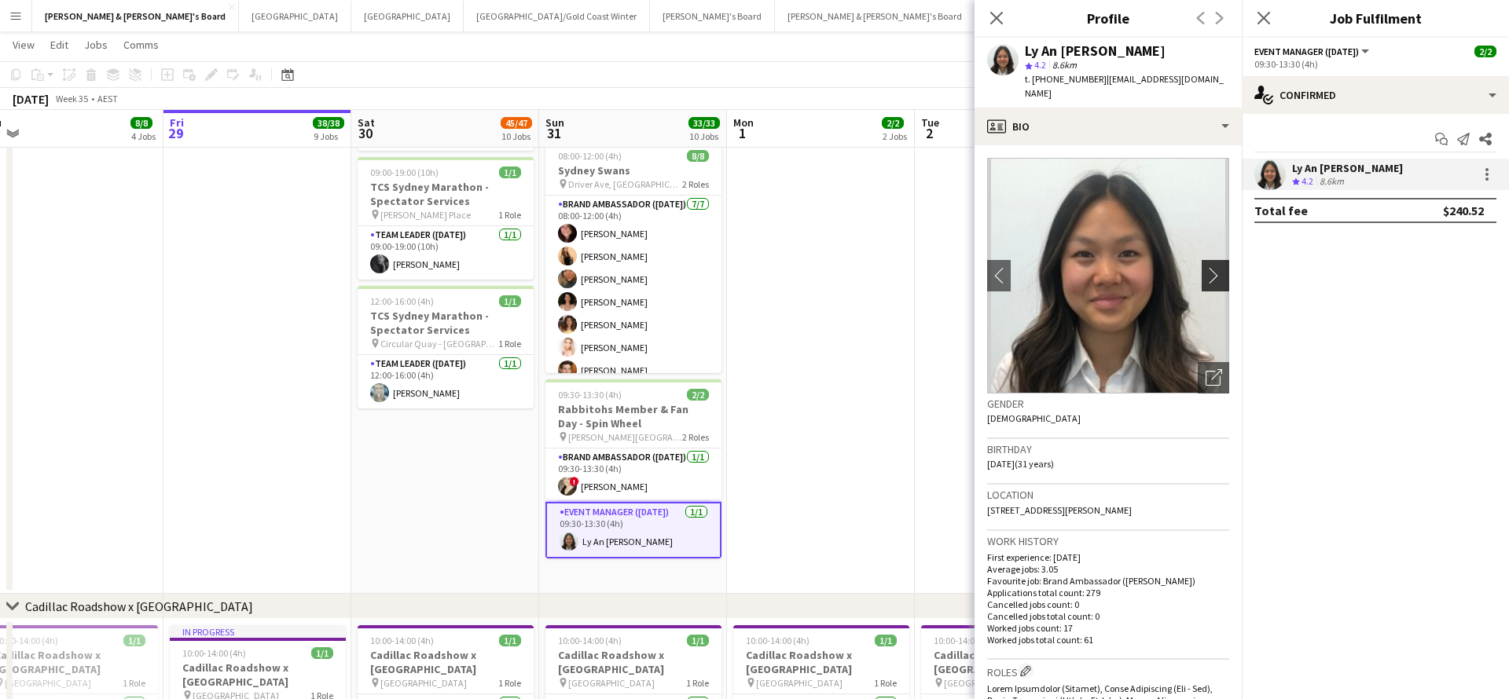
click at [1213, 267] on app-icon "chevron-right" at bounding box center [1218, 275] width 24 height 17
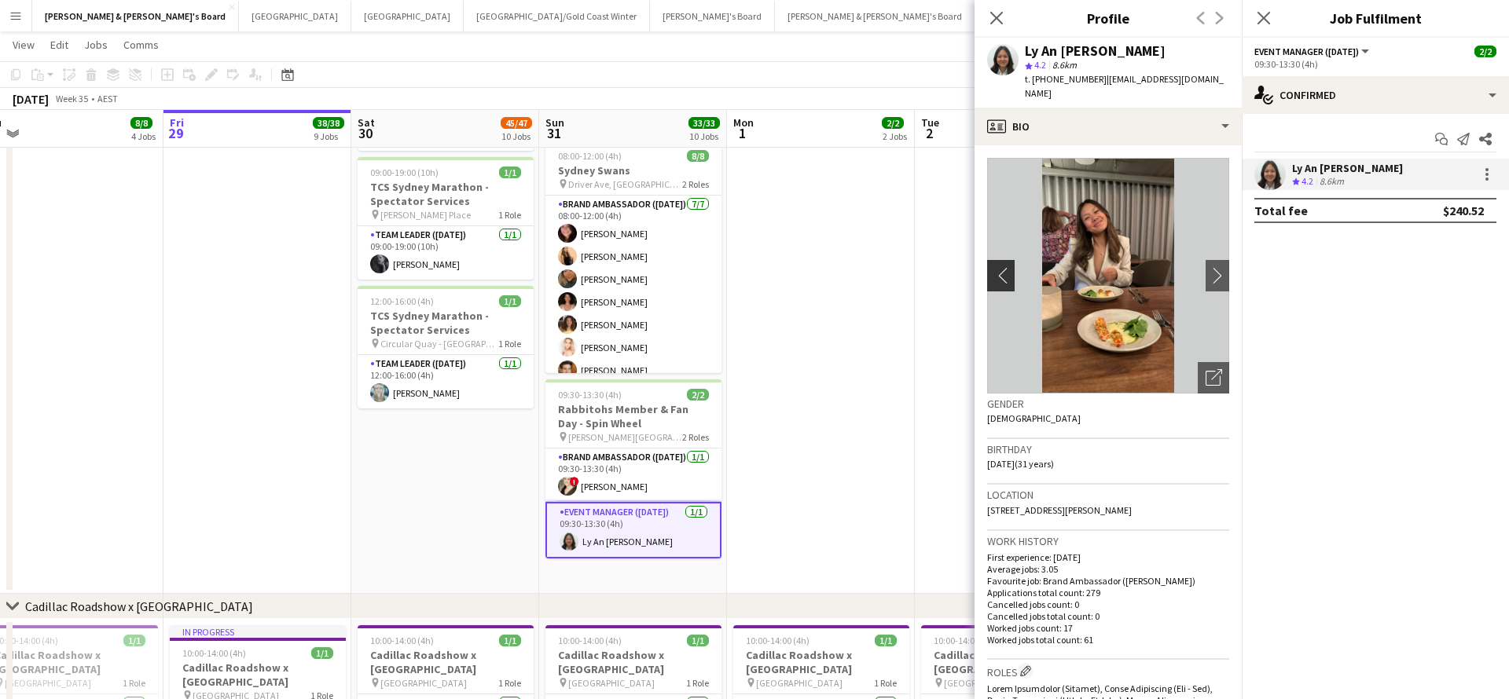
click at [990, 267] on app-icon "chevron-left" at bounding box center [999, 275] width 24 height 17
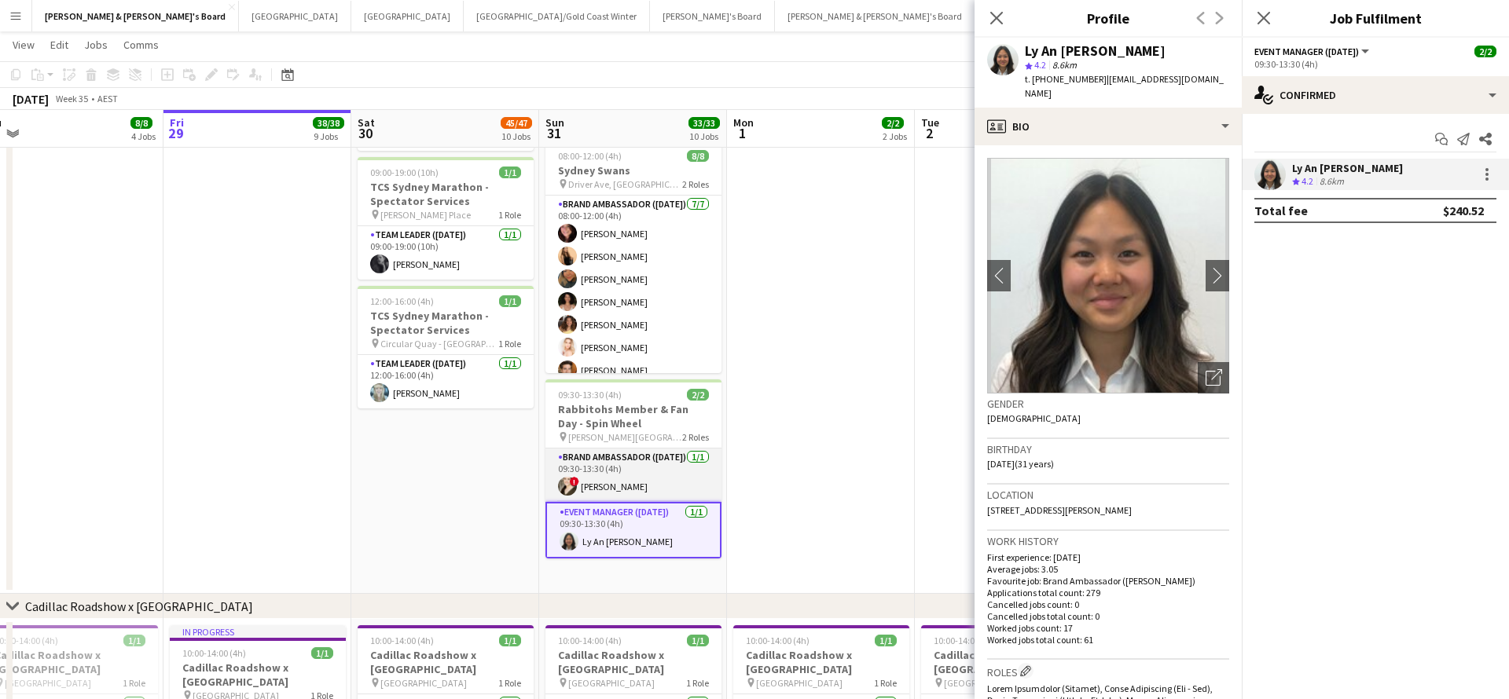
click at [644, 473] on app-card-role "Brand Ambassador ([DATE]) [DATE] 09:30-13:30 (4h) ! [PERSON_NAME]" at bounding box center [633, 475] width 176 height 53
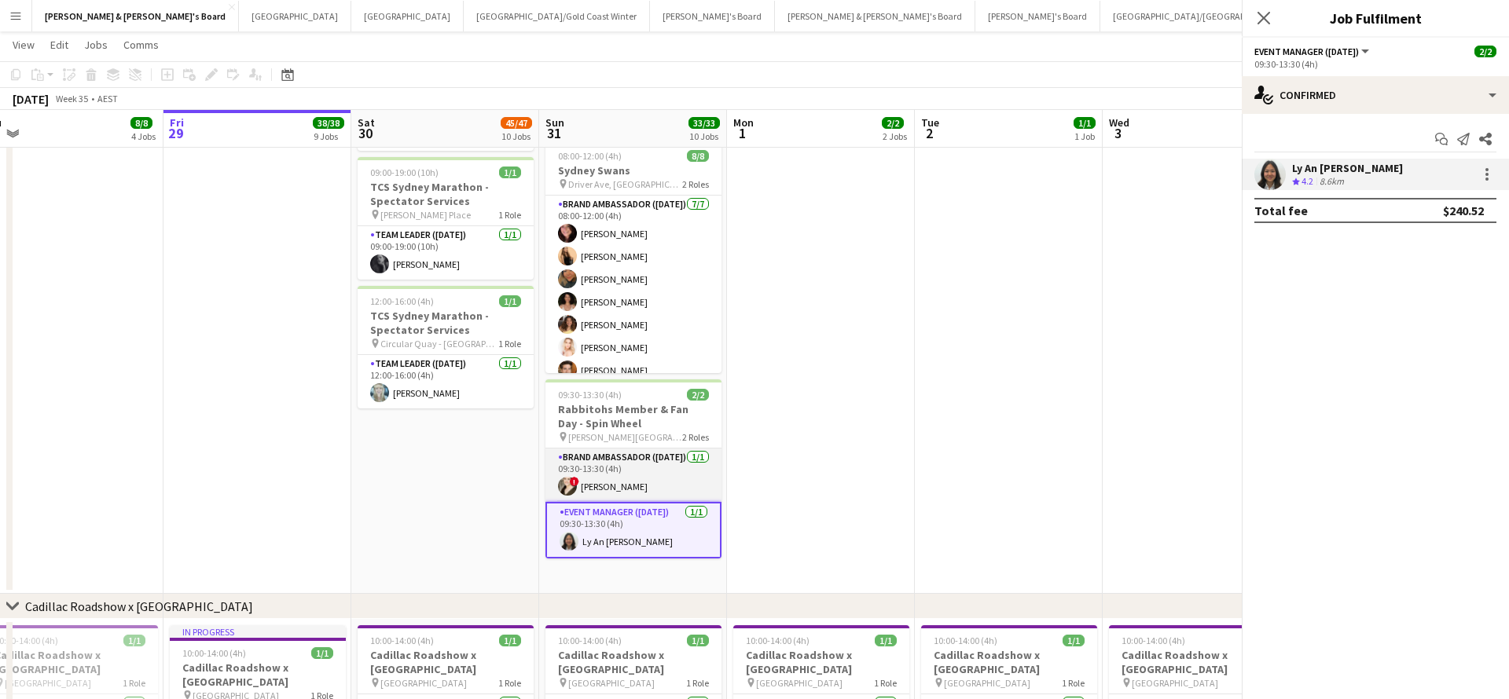
click at [644, 473] on app-card-role "Brand Ambassador ([DATE]) [DATE] 09:30-13:30 (4h) ! [PERSON_NAME]" at bounding box center [633, 475] width 176 height 53
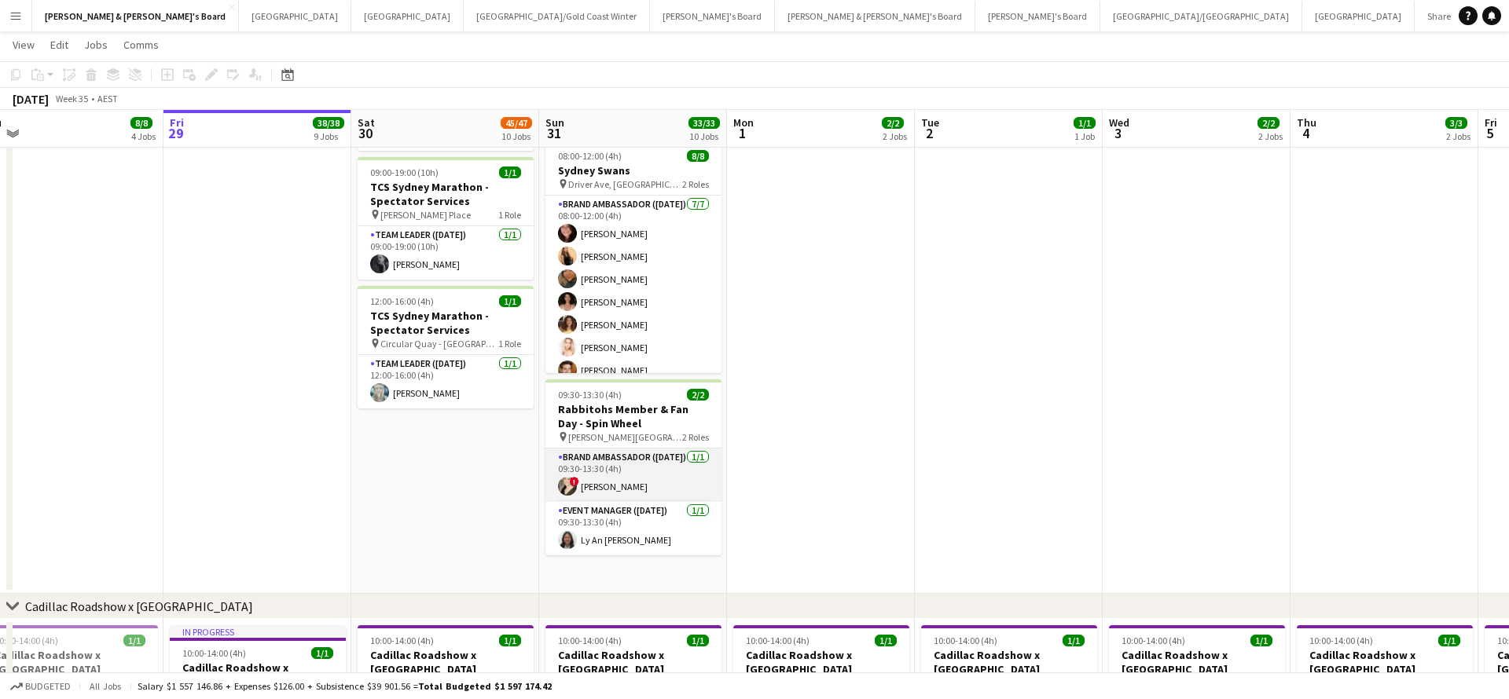
click at [638, 472] on app-card-role "Brand Ambassador ([DATE]) [DATE] 09:30-13:30 (4h) ! [PERSON_NAME]" at bounding box center [633, 475] width 176 height 53
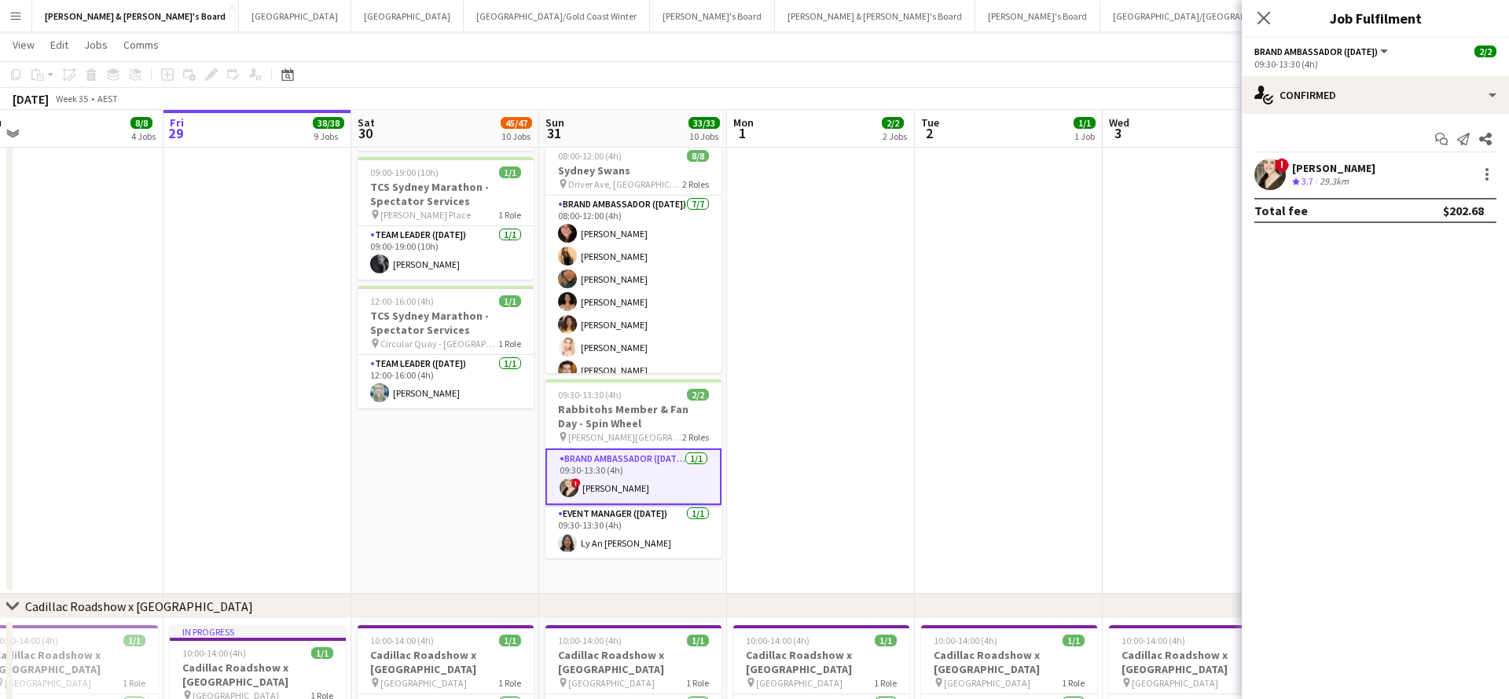
click at [1329, 182] on div "29.3km" at bounding box center [1333, 181] width 35 height 13
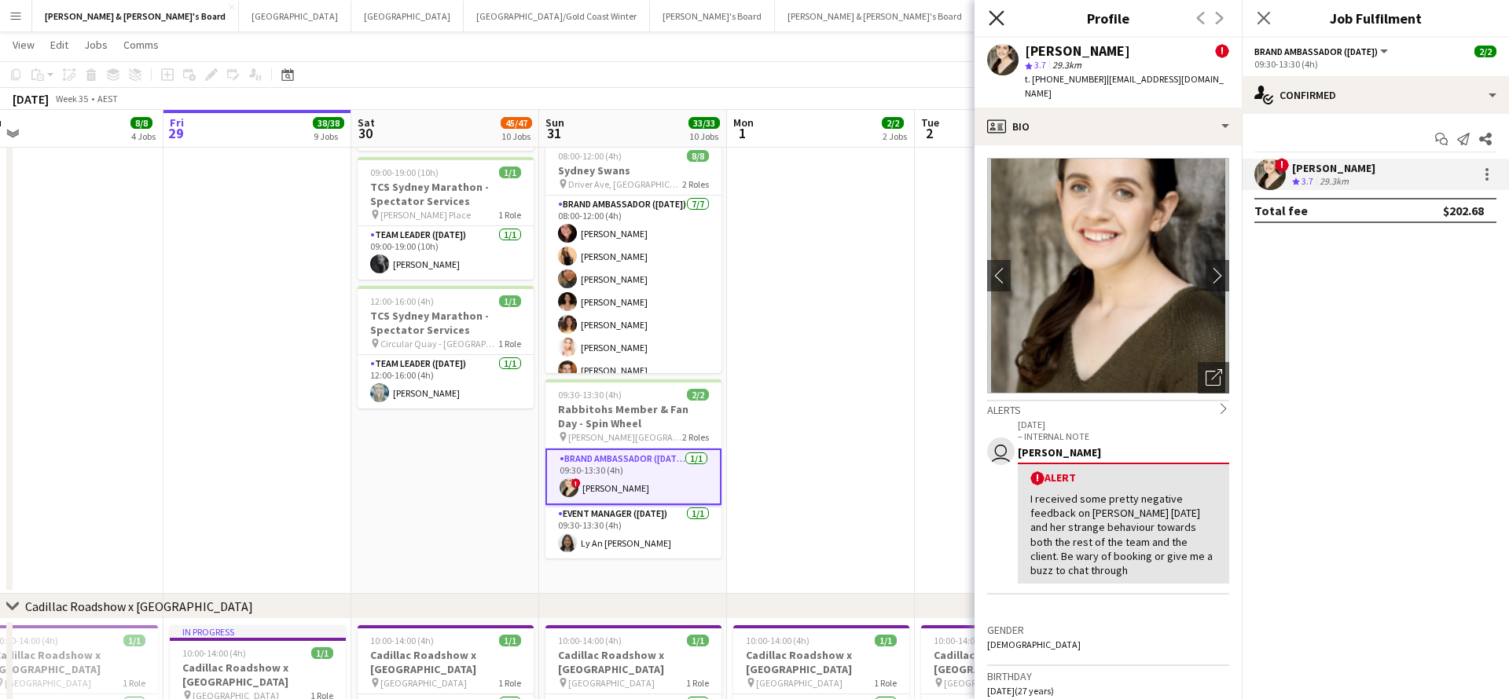
click at [994, 21] on icon at bounding box center [996, 17] width 15 height 15
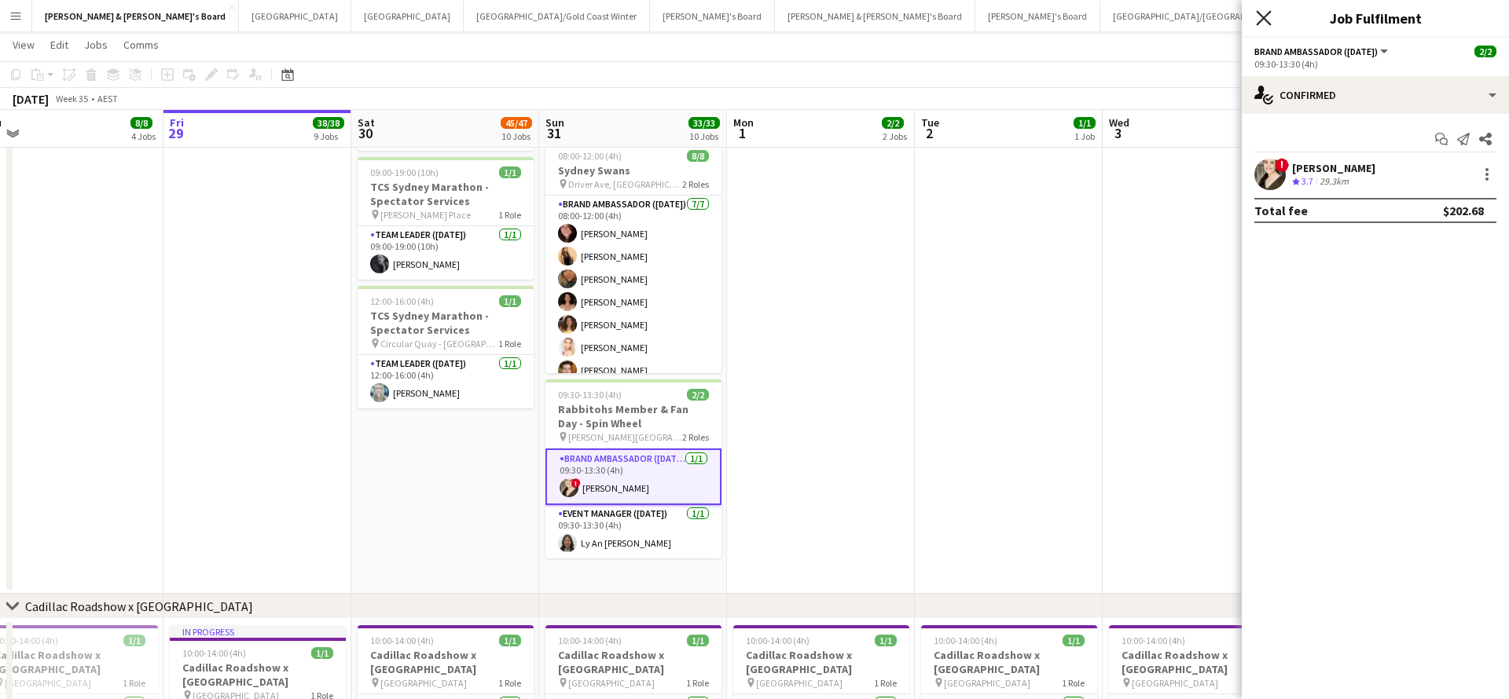
click at [1267, 20] on icon "Close pop-in" at bounding box center [1263, 17] width 15 height 15
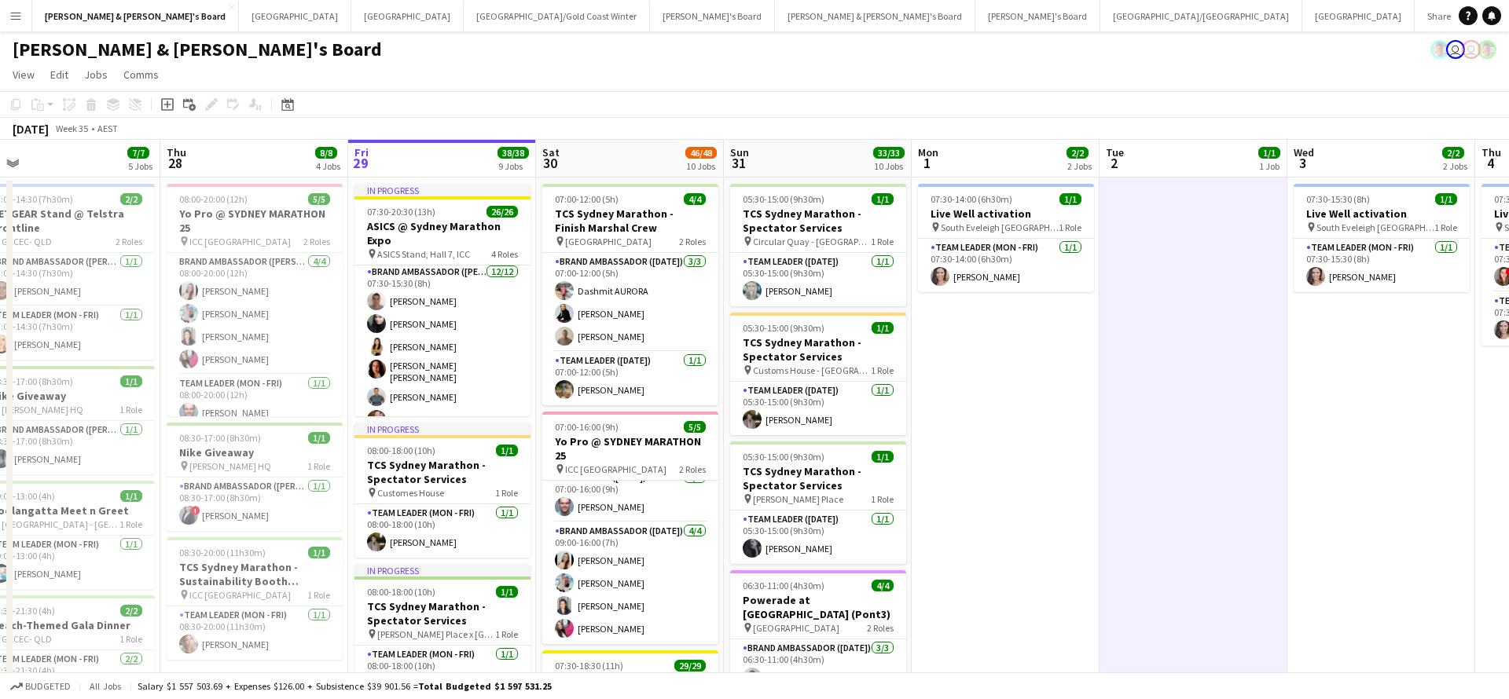
scroll to position [0, 0]
click at [464, 18] on button "[GEOGRAPHIC_DATA]/[GEOGRAPHIC_DATA] Winter Close" at bounding box center [557, 16] width 186 height 31
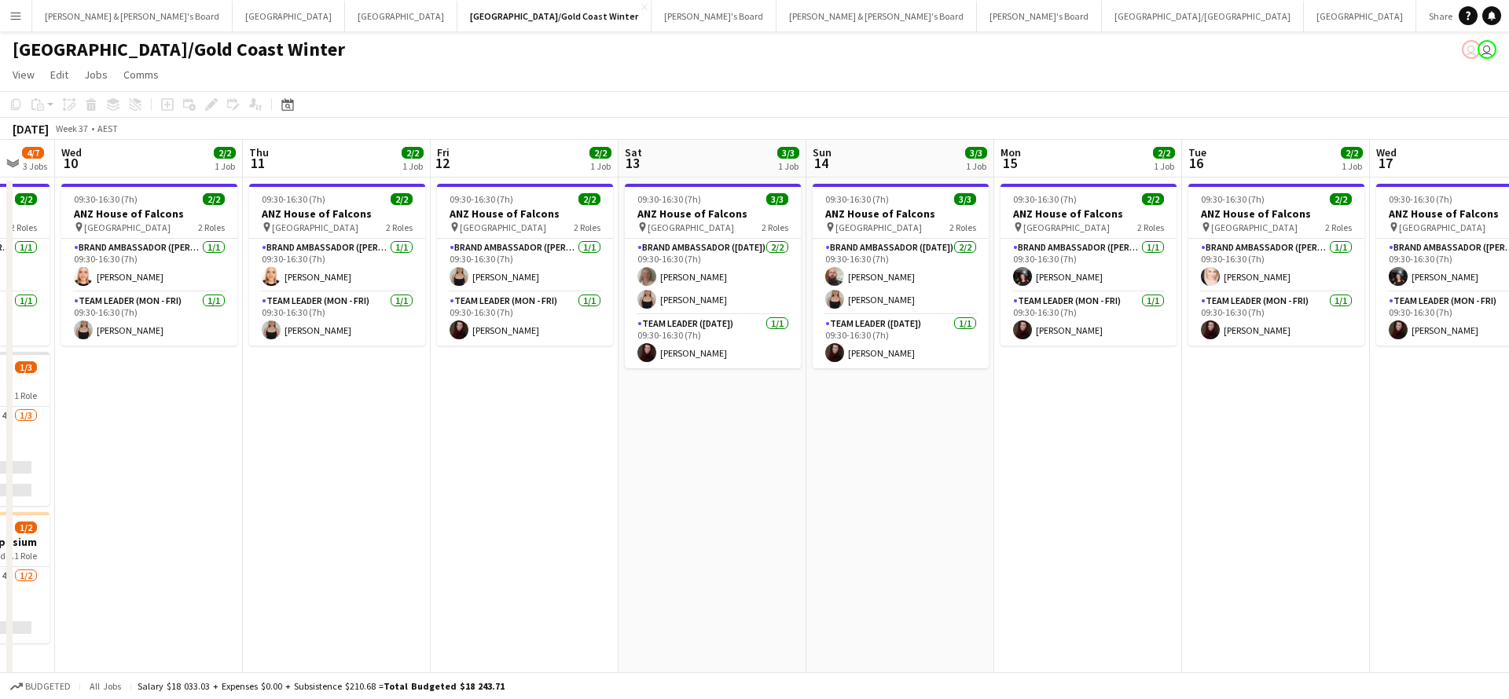
scroll to position [0, 464]
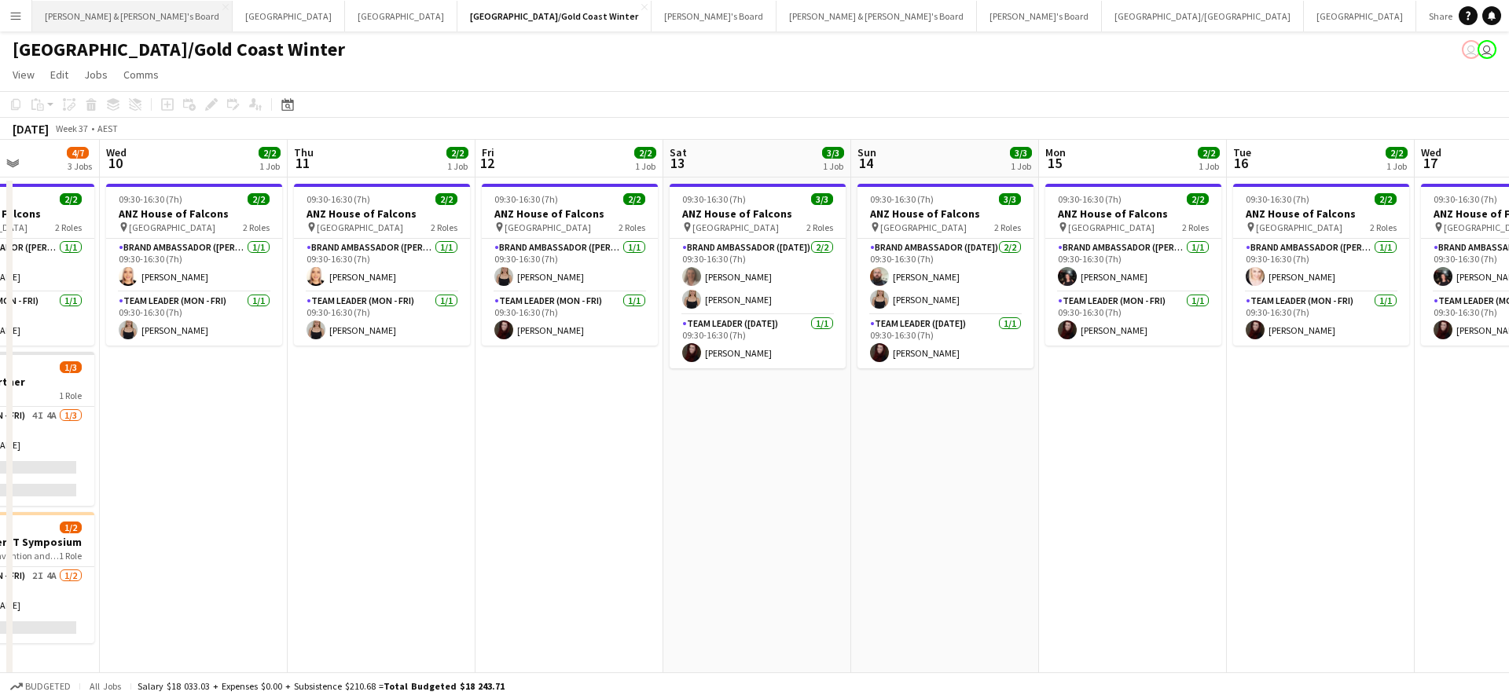
click at [97, 15] on button "[PERSON_NAME] & [PERSON_NAME]'s Board Close" at bounding box center [132, 16] width 200 height 31
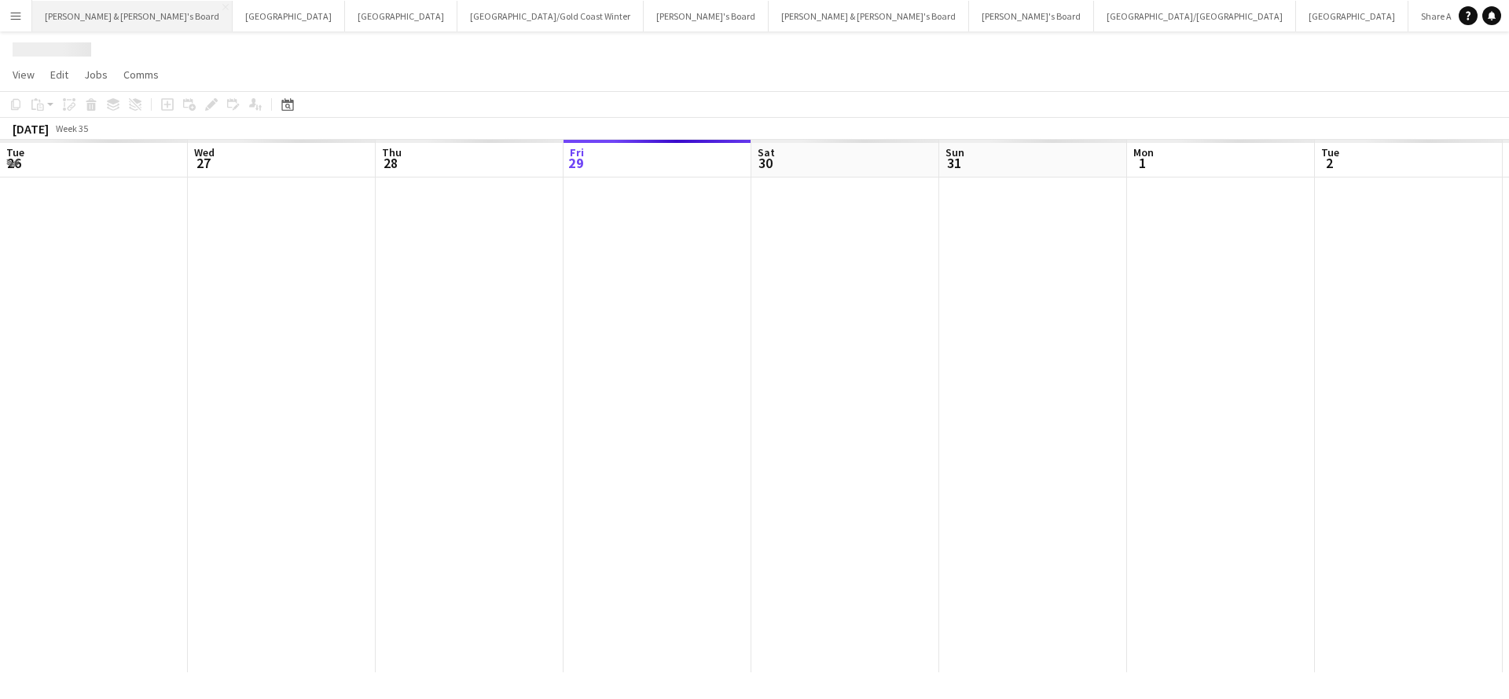
scroll to position [0, 376]
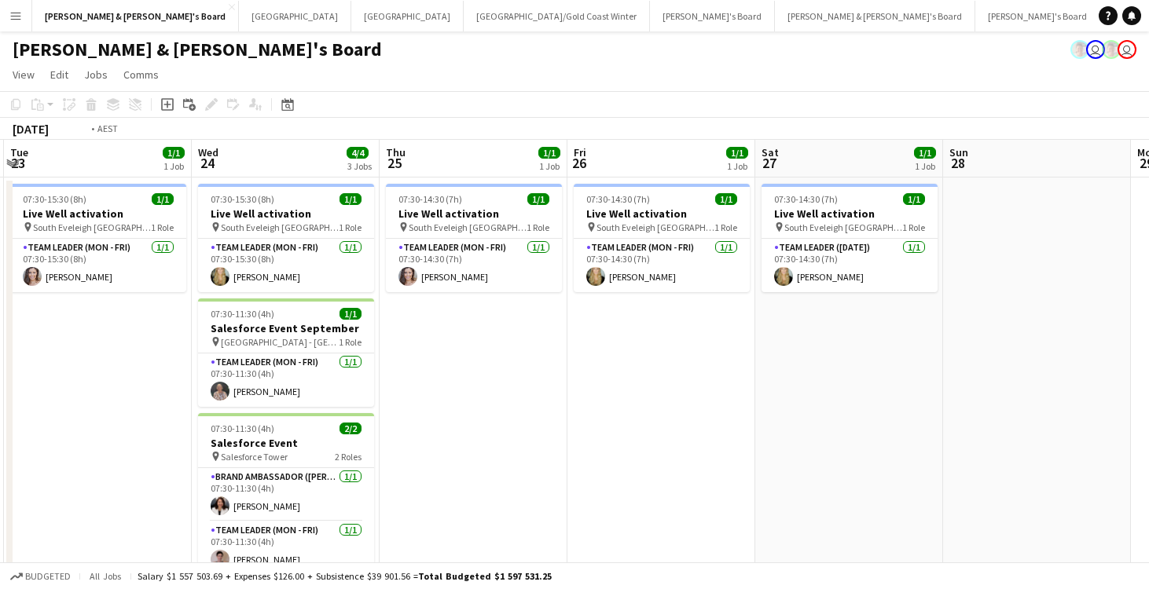
scroll to position [0, 472]
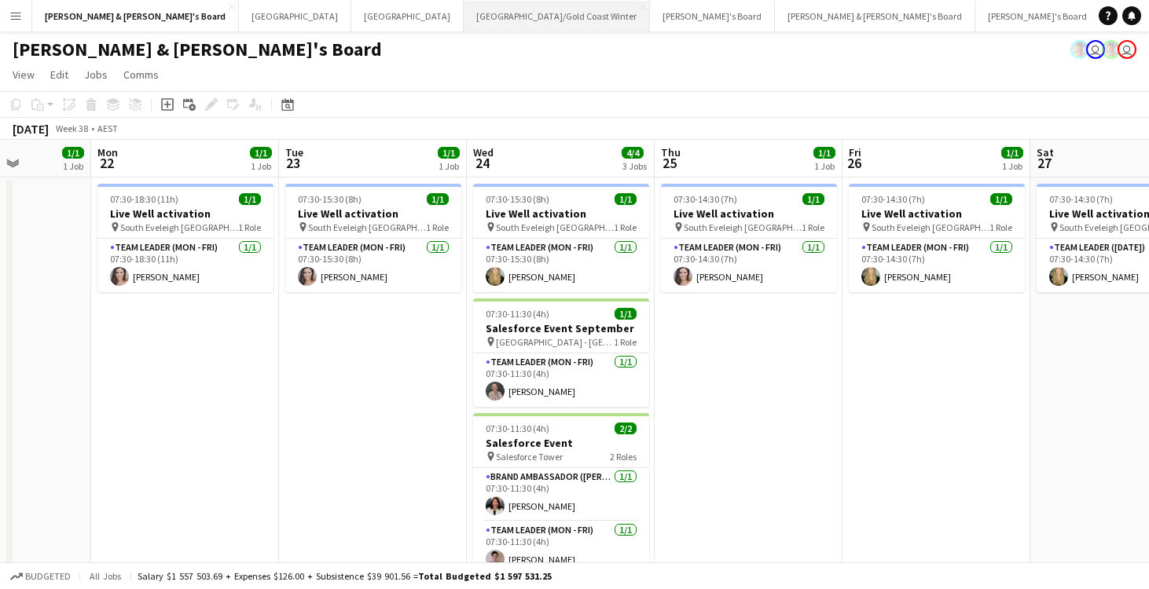
click at [464, 20] on button "[GEOGRAPHIC_DATA]/[GEOGRAPHIC_DATA] Winter Close" at bounding box center [557, 16] width 186 height 31
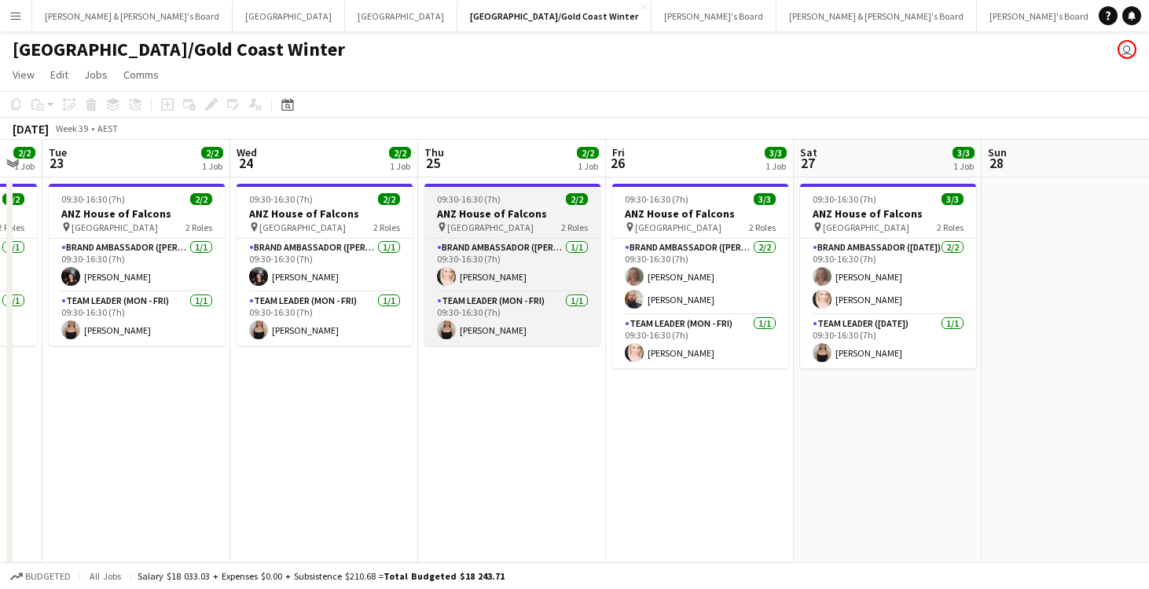
scroll to position [0, 724]
